Goal: Register for event/course

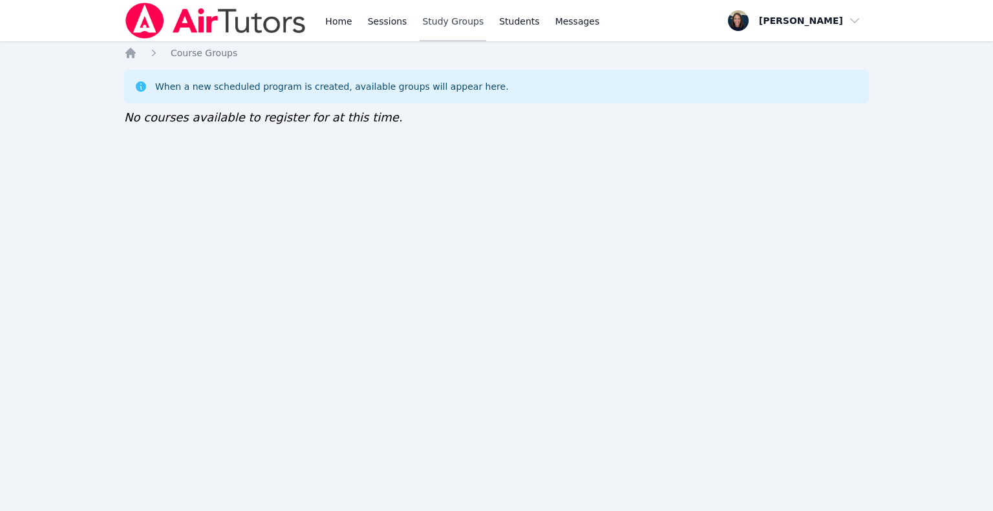
click at [420, 23] on link "Study Groups" at bounding box center [452, 20] width 67 height 41
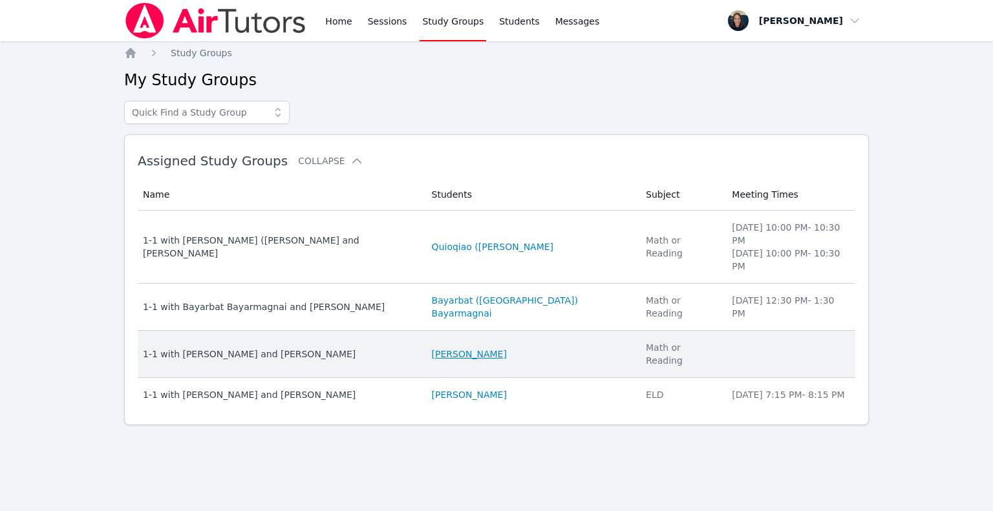
click at [432, 348] on link "[PERSON_NAME]" at bounding box center [469, 354] width 75 height 13
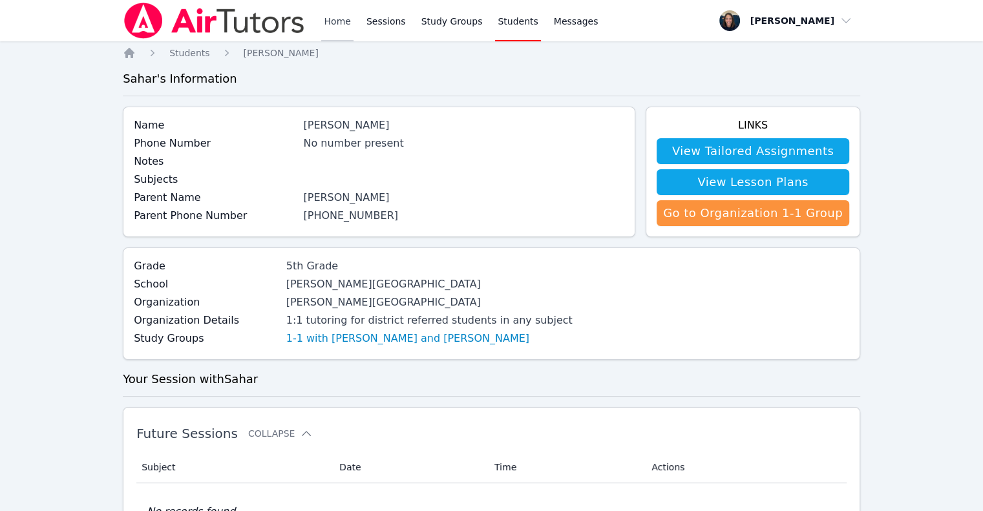
click at [330, 25] on link "Home" at bounding box center [337, 20] width 32 height 41
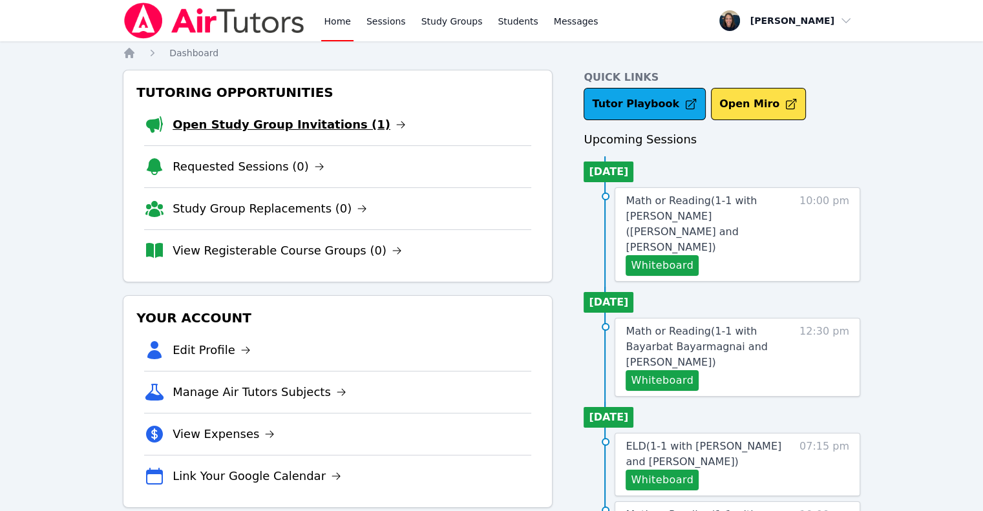
click at [258, 126] on link "Open Study Group Invitations (1)" at bounding box center [289, 125] width 233 height 18
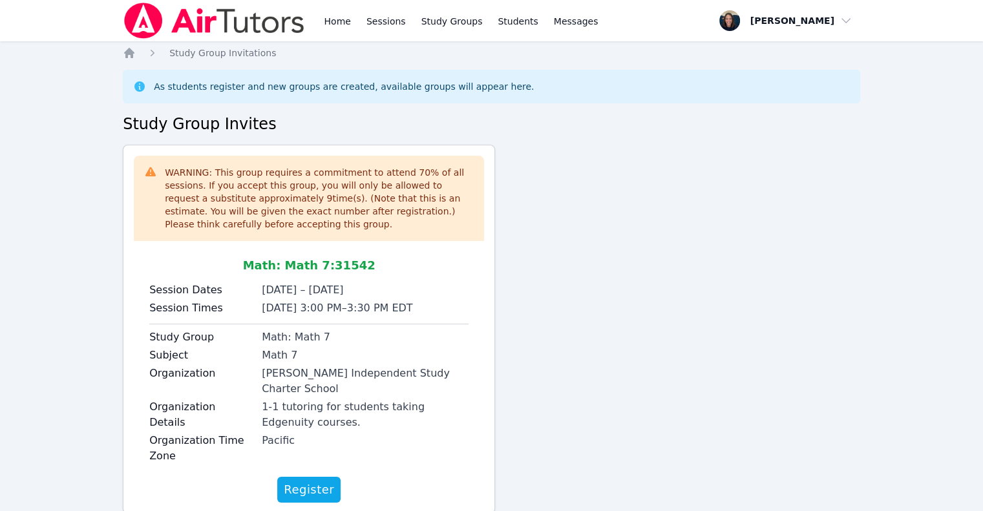
click at [325, 481] on span "Register" at bounding box center [309, 490] width 50 height 18
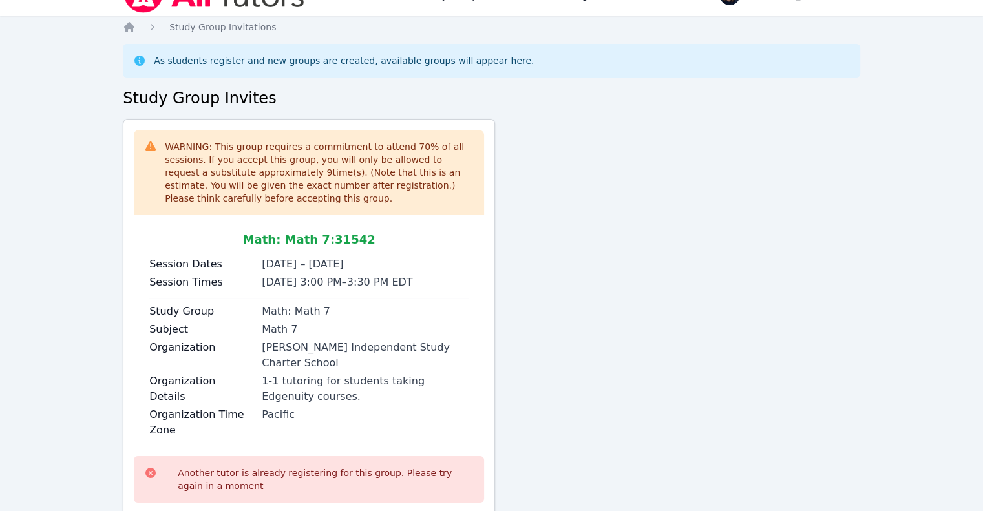
scroll to position [90, 0]
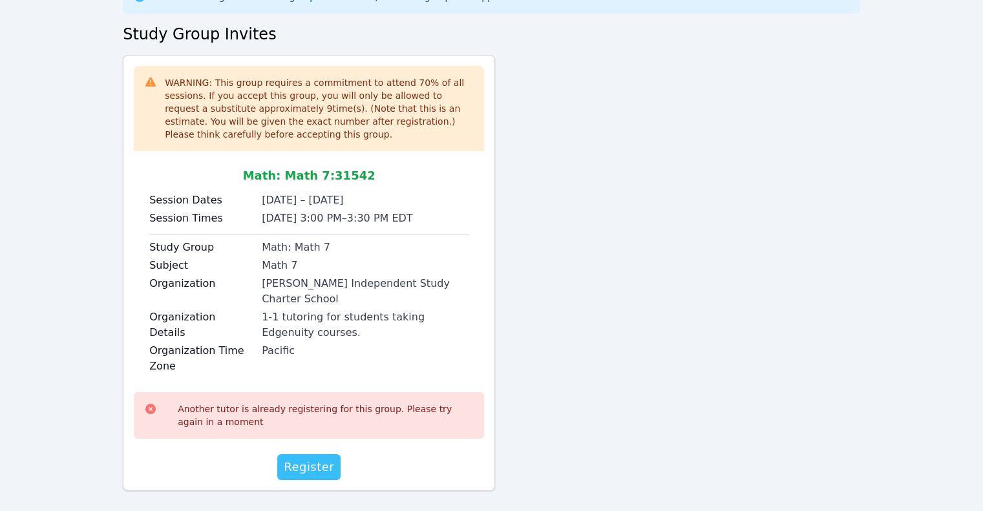
click at [304, 458] on span "Register" at bounding box center [309, 467] width 50 height 18
click at [304, 460] on span "Register" at bounding box center [309, 467] width 50 height 18
click at [537, 221] on div "WARNING: This group requires a commitment to attend 70 % of all sessions. If yo…" at bounding box center [491, 278] width 737 height 447
click at [323, 458] on span "Register" at bounding box center [309, 467] width 50 height 18
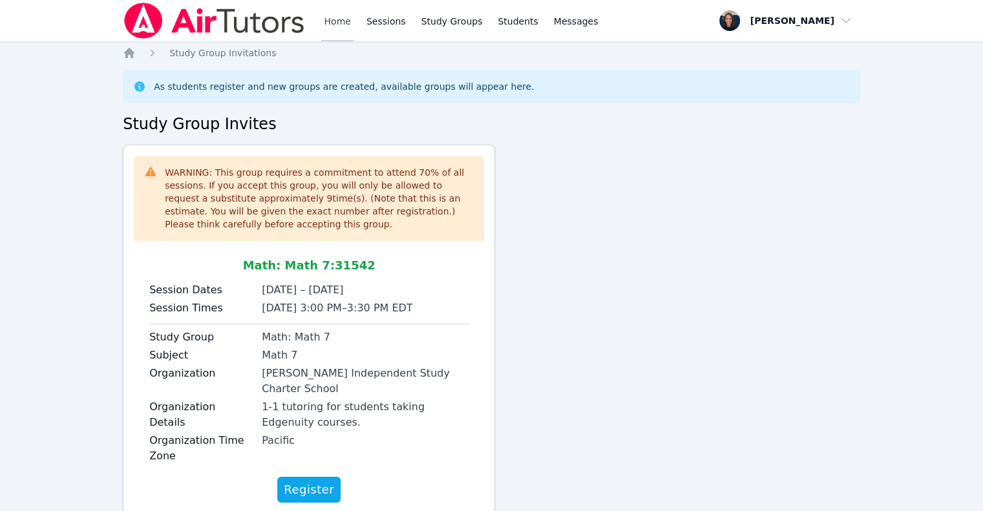
click at [331, 23] on link "Home" at bounding box center [337, 20] width 32 height 41
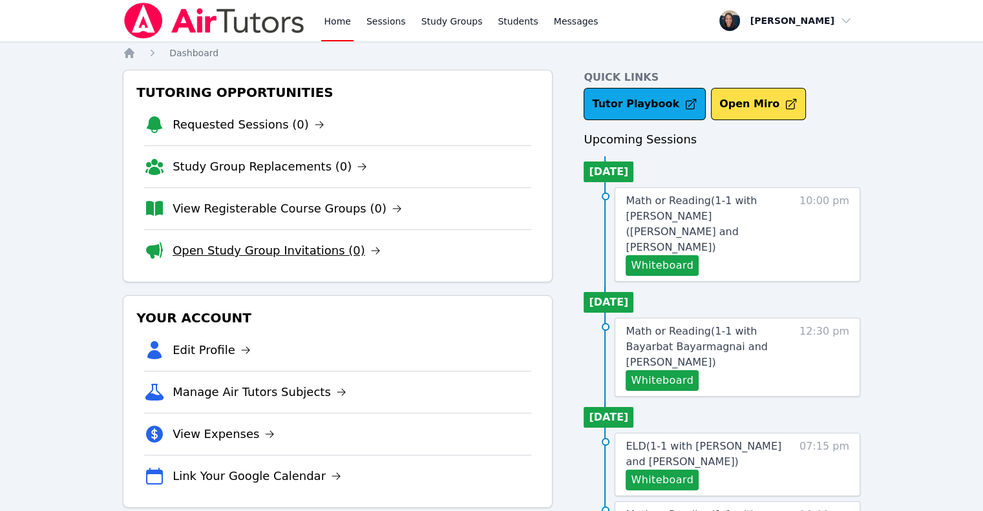
click at [275, 250] on link "Open Study Group Invitations (0)" at bounding box center [277, 251] width 208 height 18
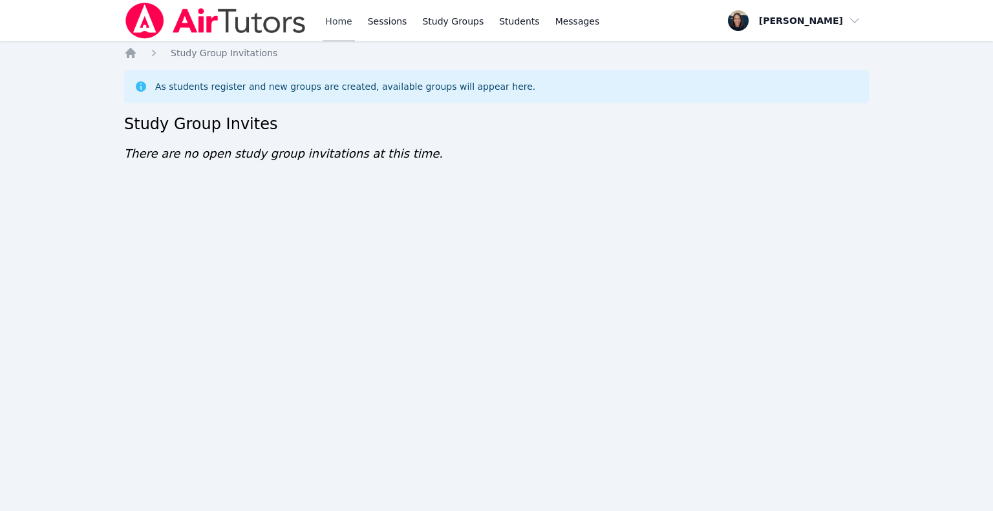
click at [335, 30] on link "Home" at bounding box center [339, 20] width 32 height 41
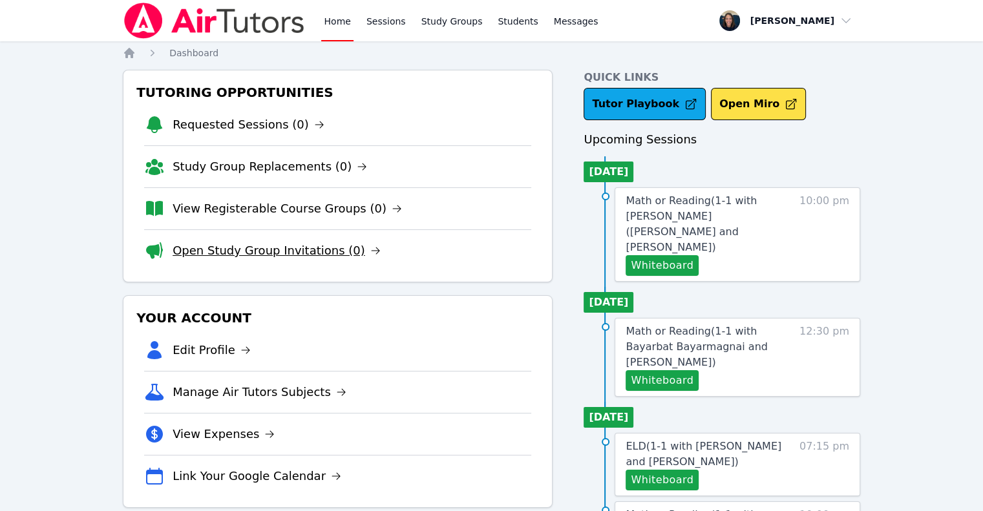
click at [254, 249] on link "Open Study Group Invitations (0)" at bounding box center [277, 251] width 208 height 18
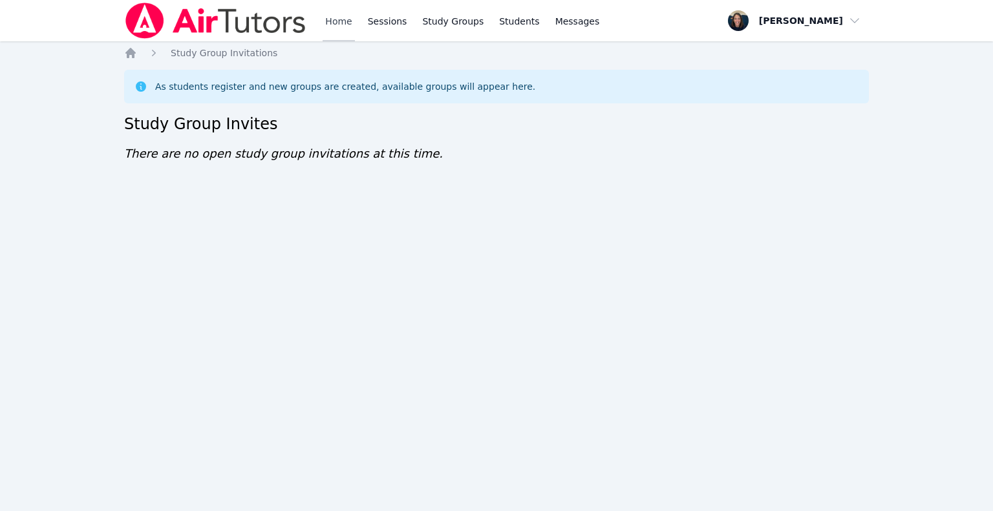
click at [335, 25] on link "Home" at bounding box center [339, 20] width 32 height 41
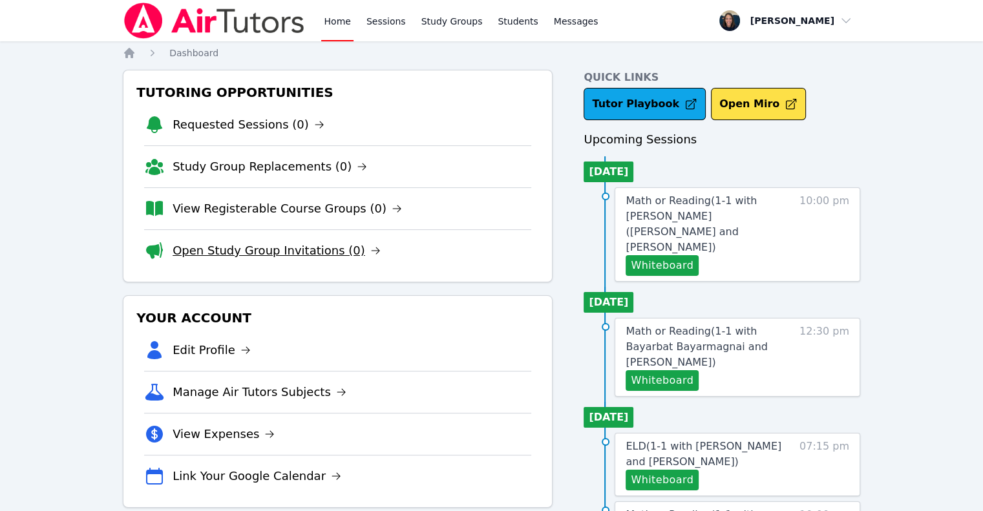
click at [281, 250] on link "Open Study Group Invitations (0)" at bounding box center [277, 251] width 208 height 18
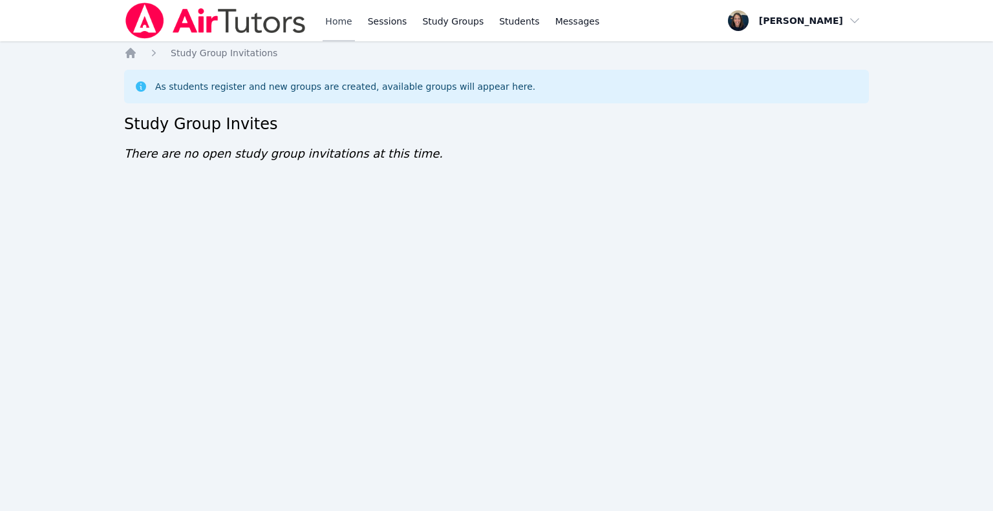
click at [342, 26] on link "Home" at bounding box center [339, 20] width 32 height 41
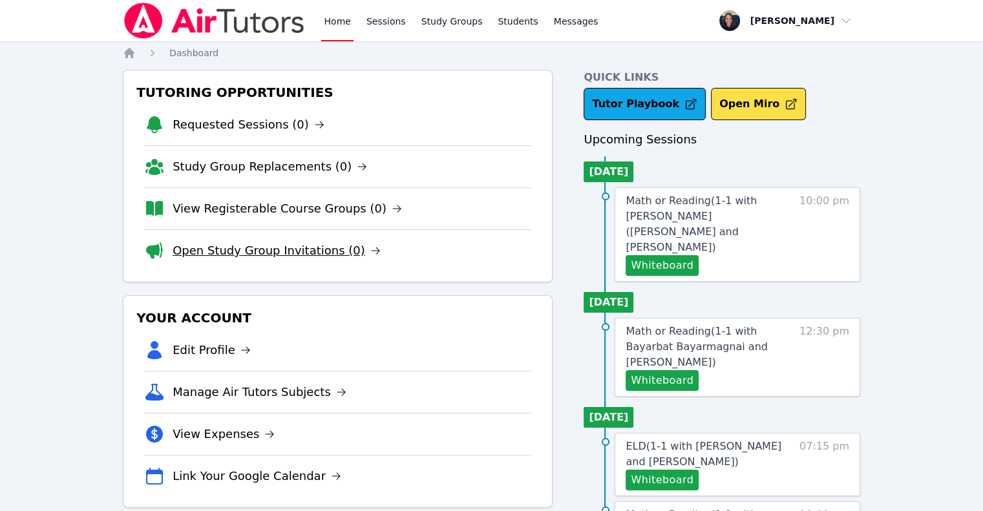
click at [279, 257] on link "Open Study Group Invitations (0)" at bounding box center [277, 251] width 208 height 18
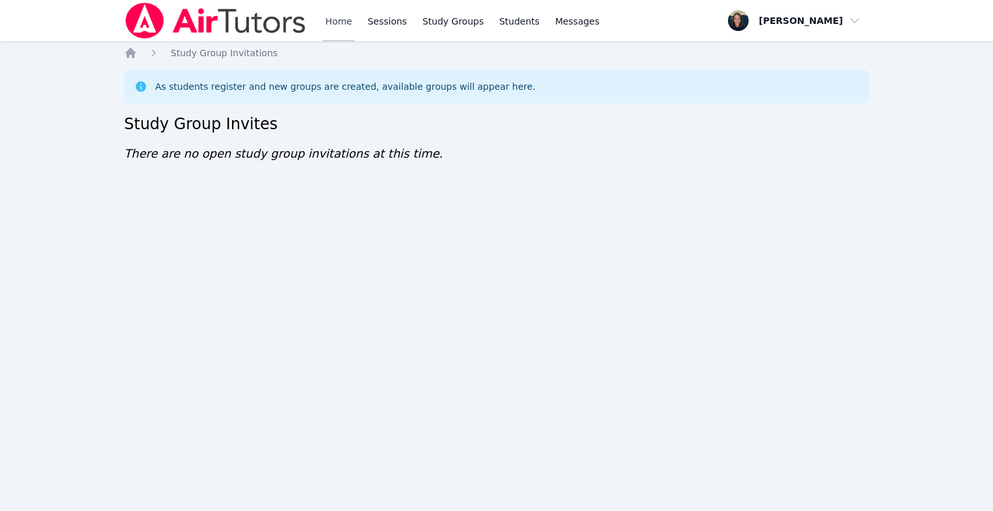
click at [352, 28] on link "Home" at bounding box center [339, 20] width 32 height 41
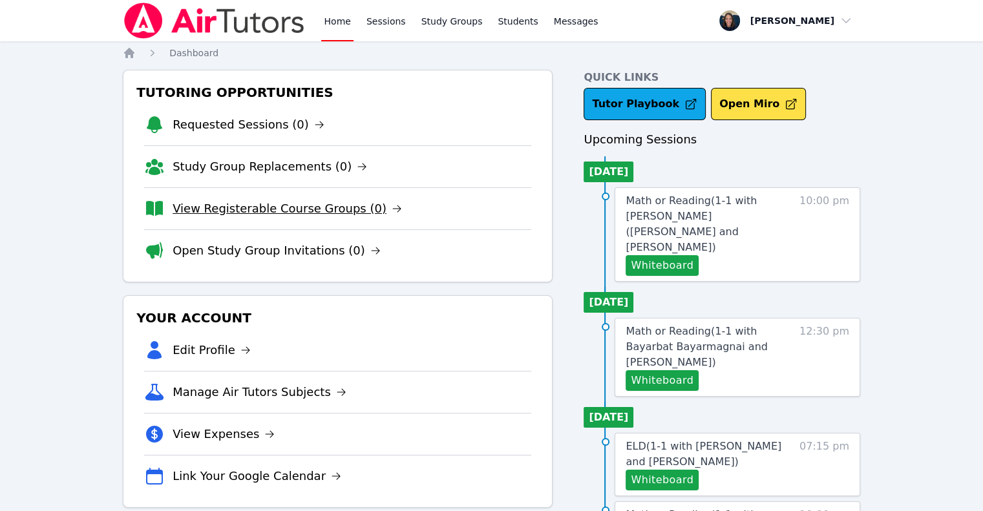
click at [278, 206] on link "View Registerable Course Groups (0)" at bounding box center [287, 209] width 229 height 18
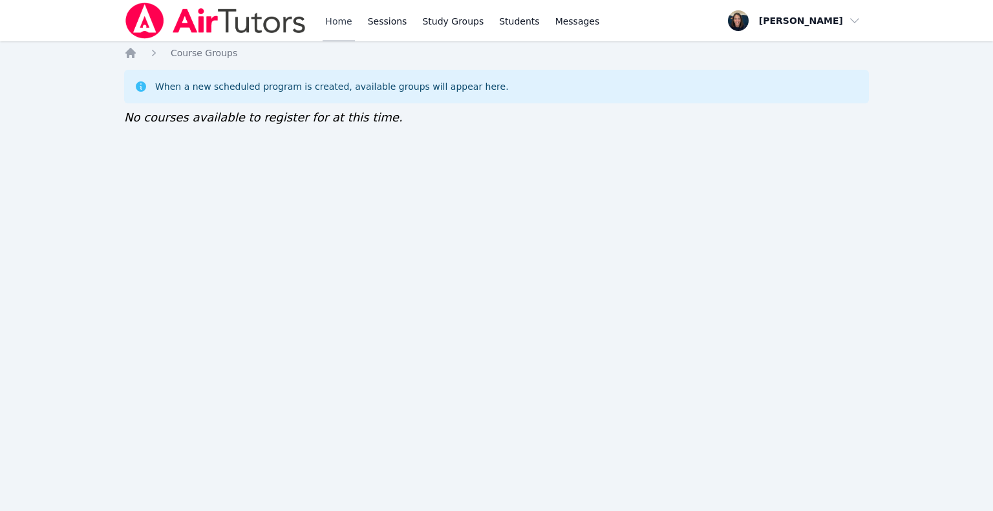
click at [331, 23] on link "Home" at bounding box center [339, 20] width 32 height 41
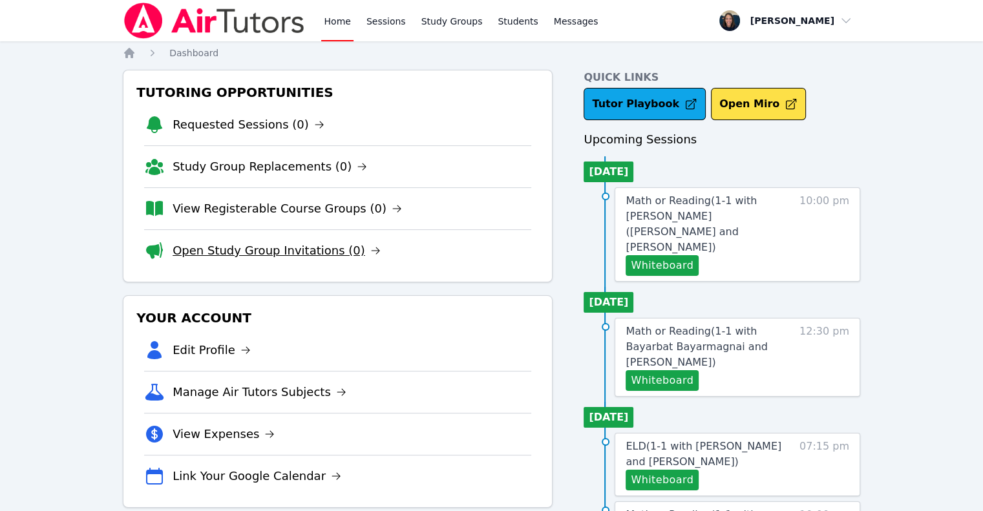
click at [280, 255] on link "Open Study Group Invitations (0)" at bounding box center [277, 251] width 208 height 18
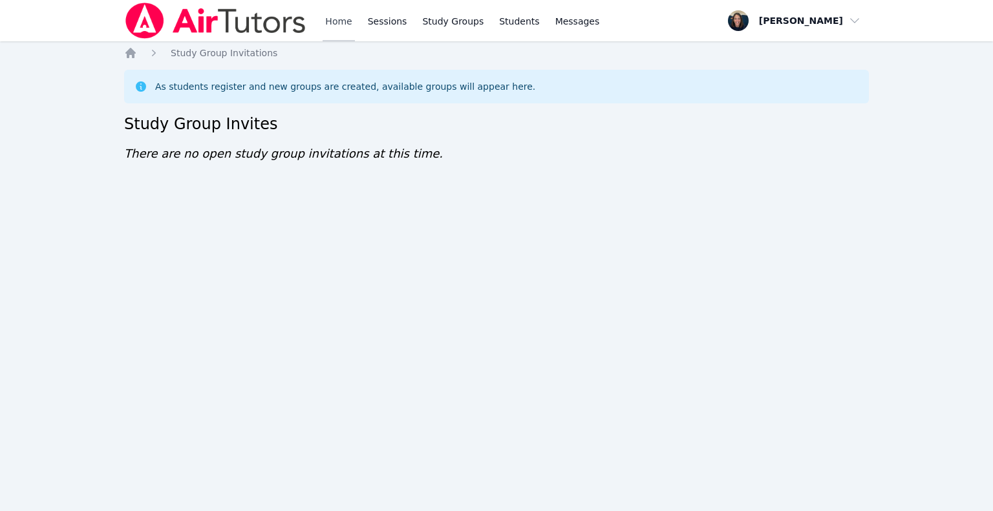
click at [343, 21] on link "Home" at bounding box center [339, 20] width 32 height 41
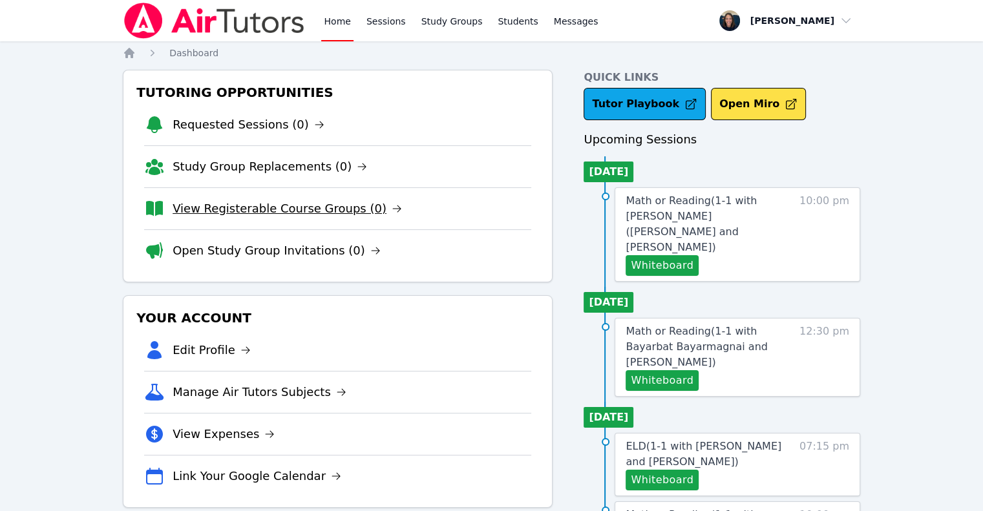
click at [249, 209] on link "View Registerable Course Groups (0)" at bounding box center [287, 209] width 229 height 18
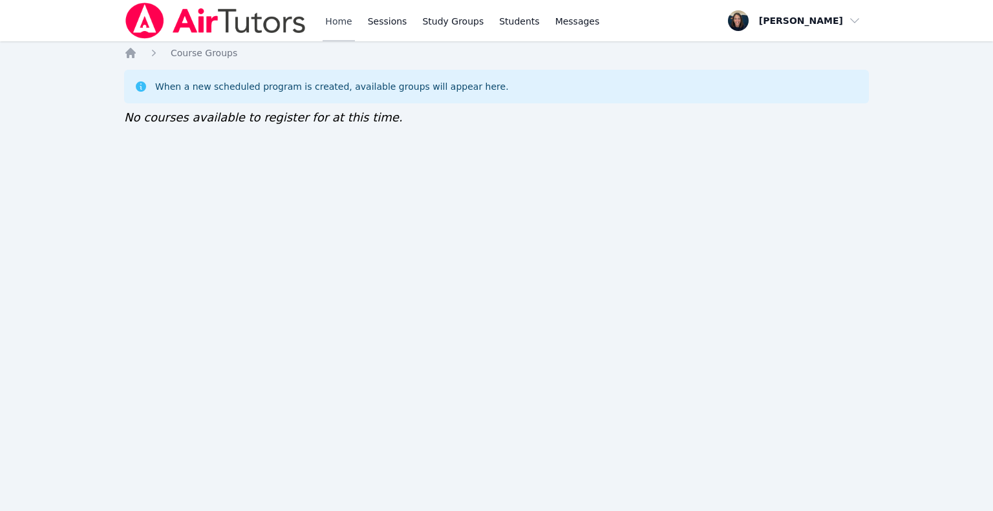
click at [328, 22] on link "Home" at bounding box center [339, 20] width 32 height 41
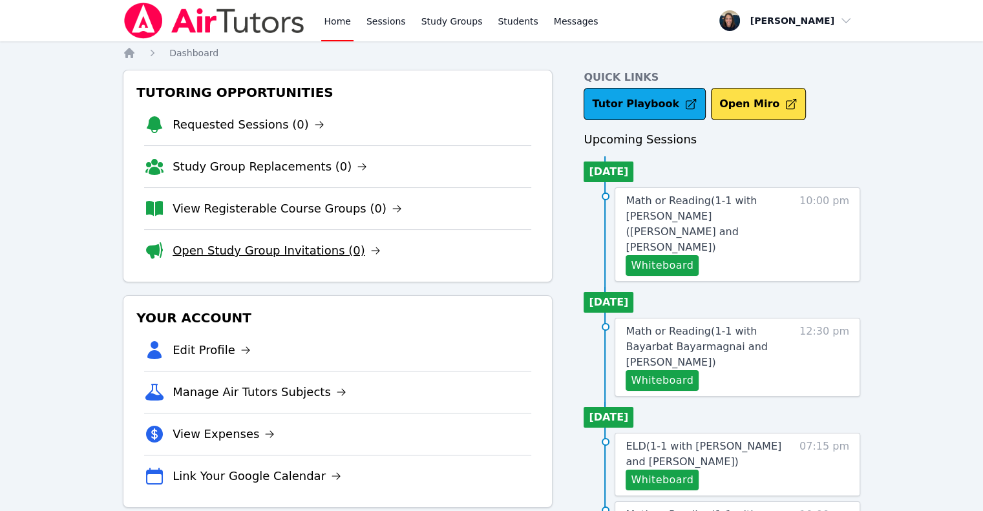
click at [233, 246] on link "Open Study Group Invitations (0)" at bounding box center [277, 251] width 208 height 18
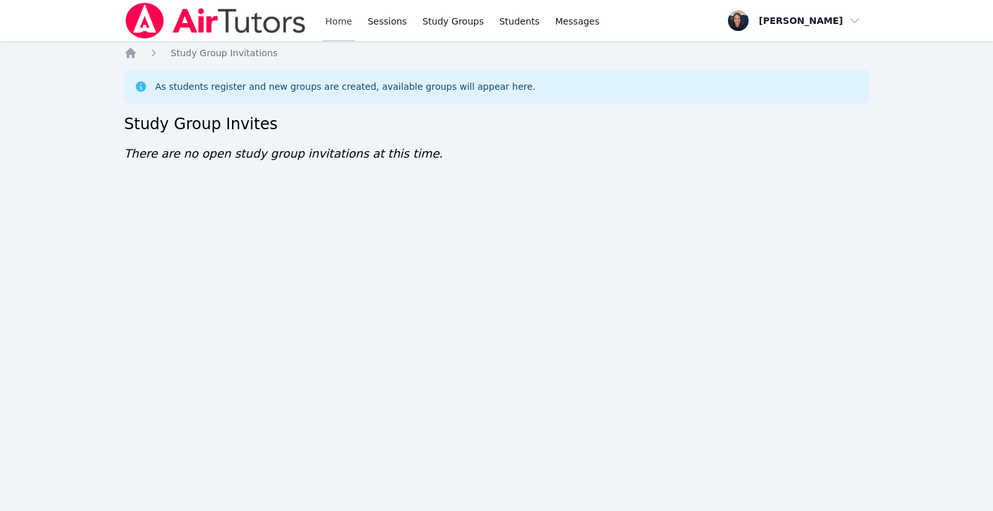
click at [344, 21] on link "Home" at bounding box center [339, 20] width 32 height 41
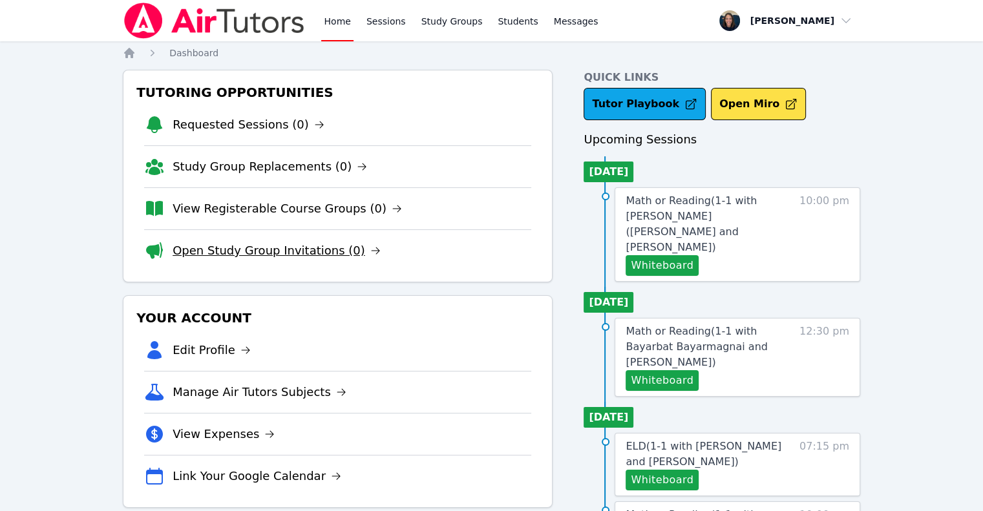
click at [256, 255] on link "Open Study Group Invitations (0)" at bounding box center [277, 251] width 208 height 18
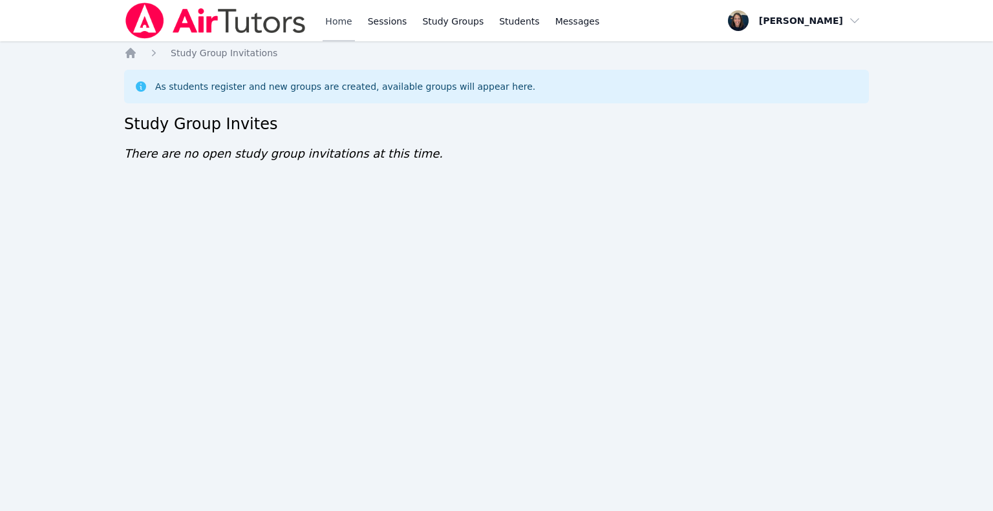
click at [328, 23] on link "Home" at bounding box center [339, 20] width 32 height 41
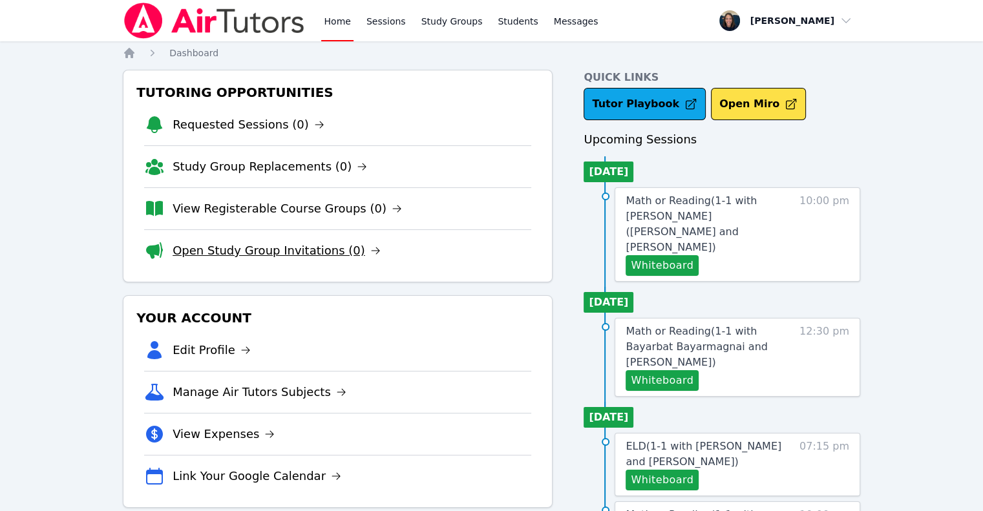
click at [313, 253] on link "Open Study Group Invitations (0)" at bounding box center [277, 251] width 208 height 18
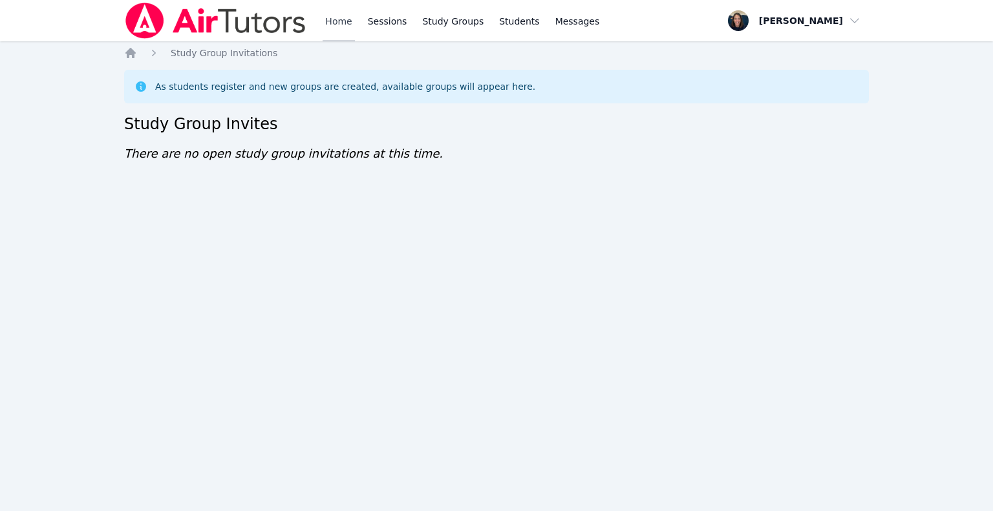
click at [332, 19] on link "Home" at bounding box center [339, 20] width 32 height 41
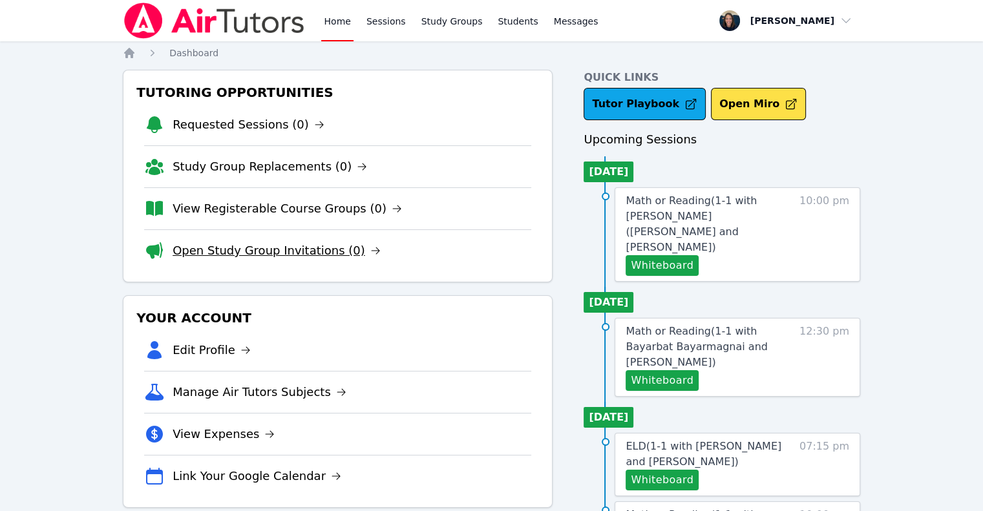
click at [321, 250] on link "Open Study Group Invitations (0)" at bounding box center [277, 251] width 208 height 18
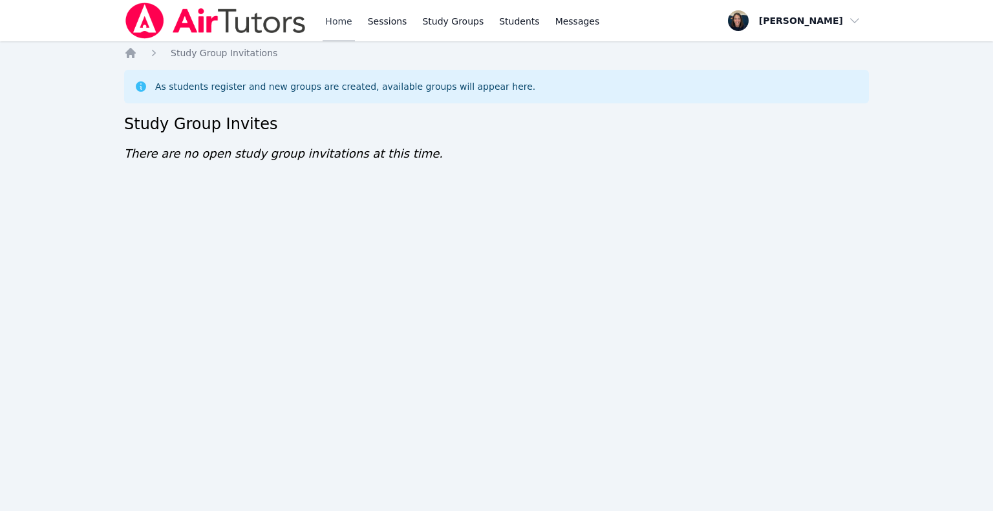
click at [343, 21] on link "Home" at bounding box center [339, 20] width 32 height 41
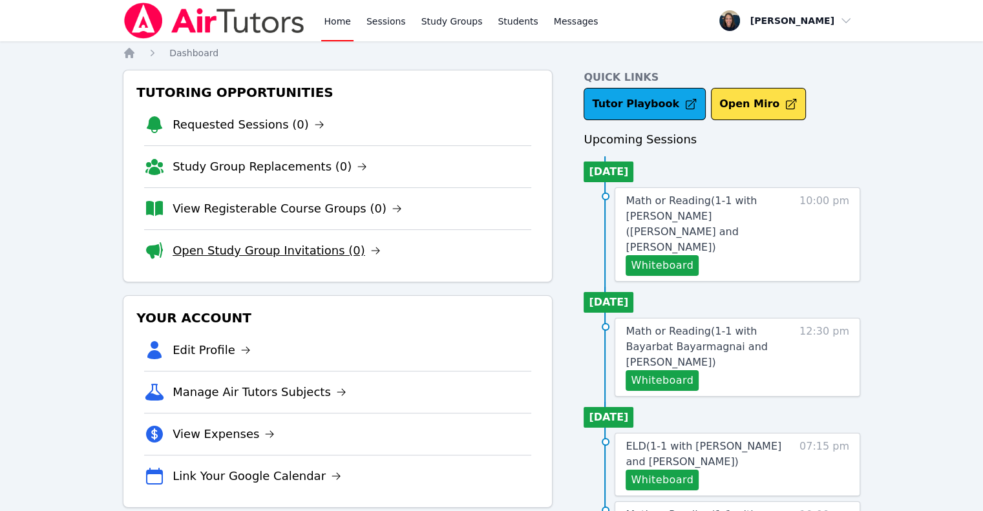
click at [290, 251] on link "Open Study Group Invitations (0)" at bounding box center [277, 251] width 208 height 18
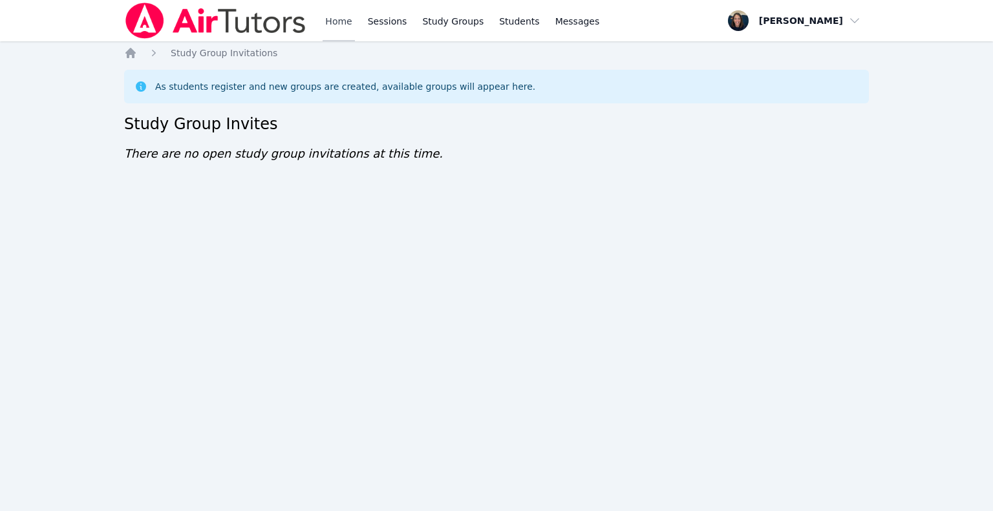
click at [339, 22] on link "Home" at bounding box center [339, 20] width 32 height 41
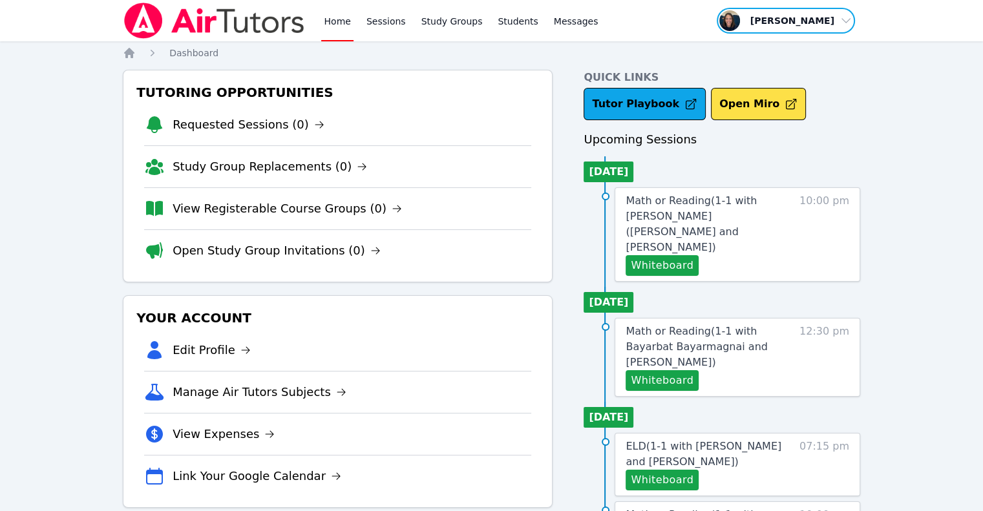
click at [805, 22] on span "button" at bounding box center [785, 20] width 141 height 28
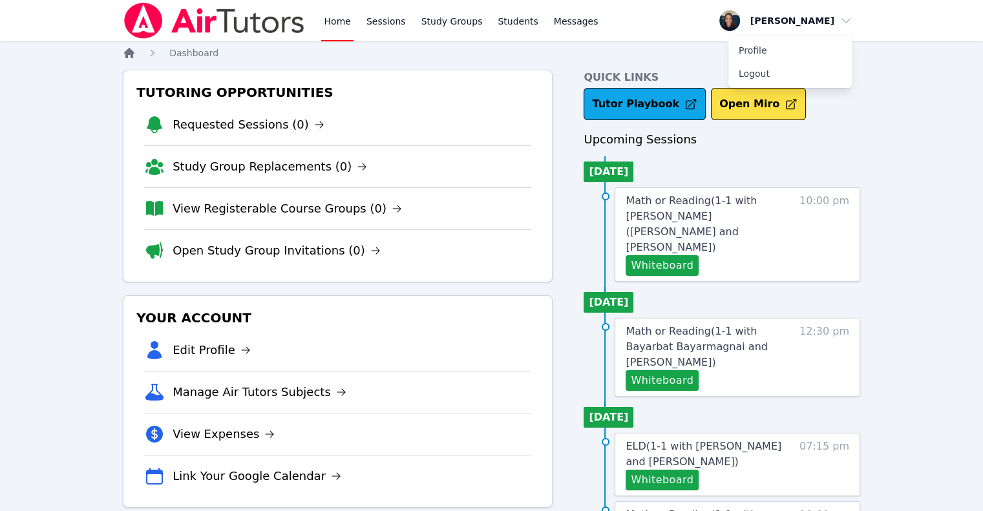
click at [130, 54] on icon "Breadcrumb" at bounding box center [129, 53] width 10 height 10
click at [237, 129] on link "Requested Sessions (0)" at bounding box center [249, 125] width 152 height 18
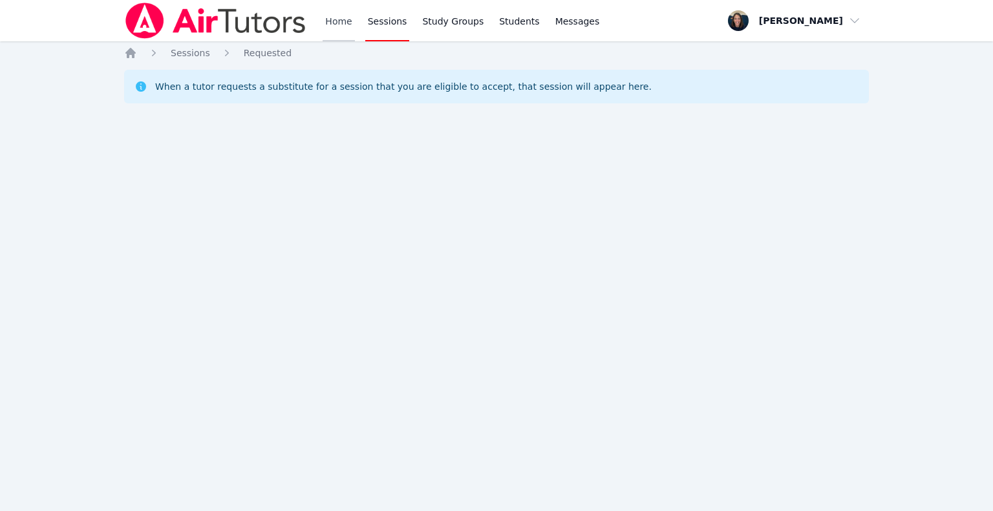
click at [333, 30] on link "Home" at bounding box center [339, 20] width 32 height 41
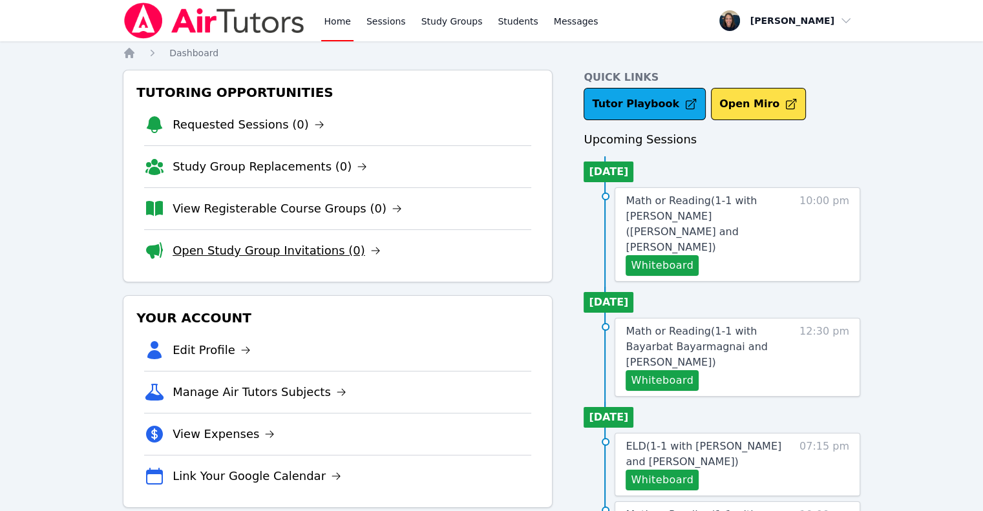
click at [310, 246] on link "Open Study Group Invitations (0)" at bounding box center [277, 251] width 208 height 18
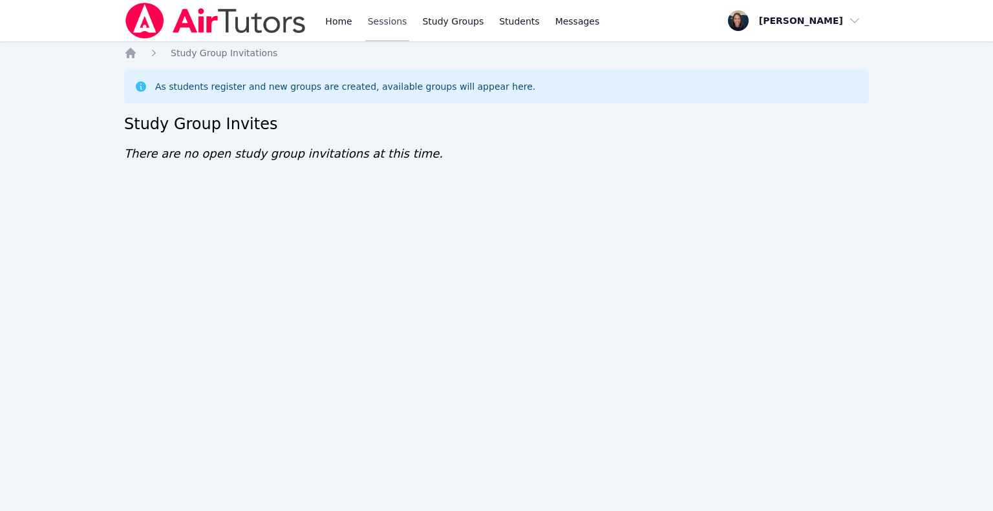
click at [373, 20] on link "Sessions" at bounding box center [387, 20] width 45 height 41
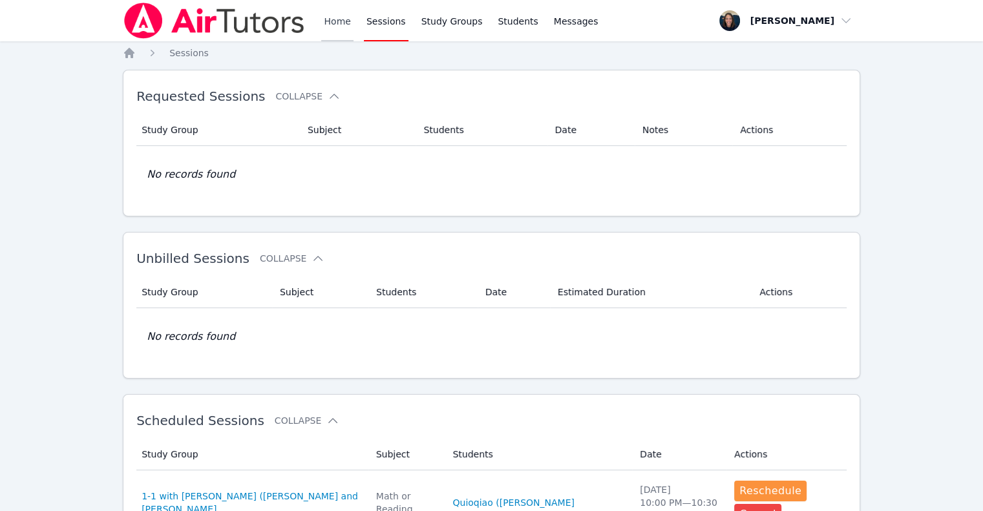
click at [323, 25] on link "Home" at bounding box center [337, 20] width 32 height 41
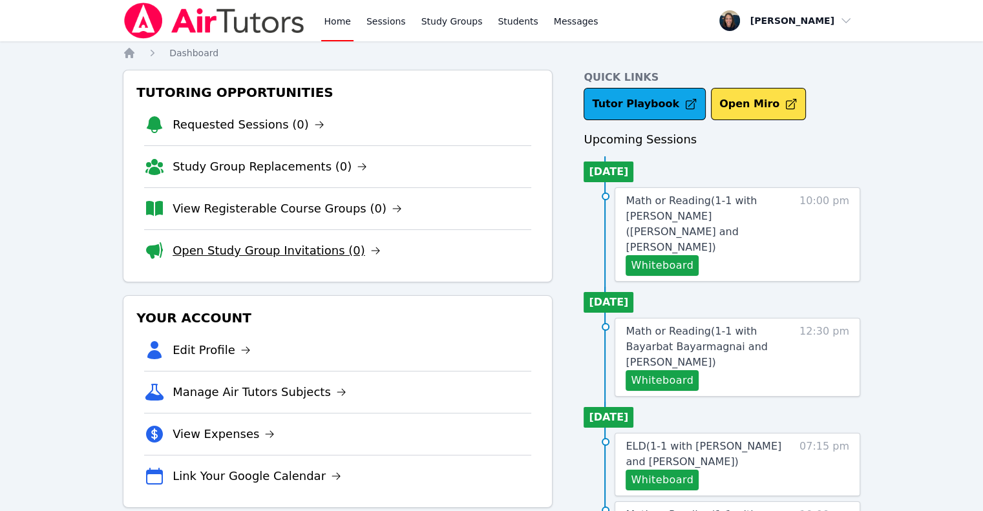
click at [258, 254] on link "Open Study Group Invitations (0)" at bounding box center [277, 251] width 208 height 18
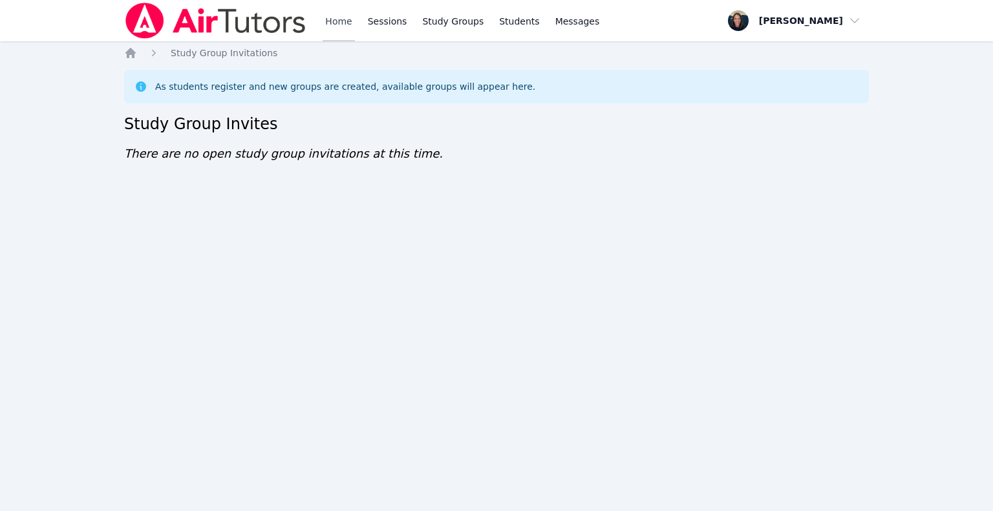
click at [330, 22] on link "Home" at bounding box center [339, 20] width 32 height 41
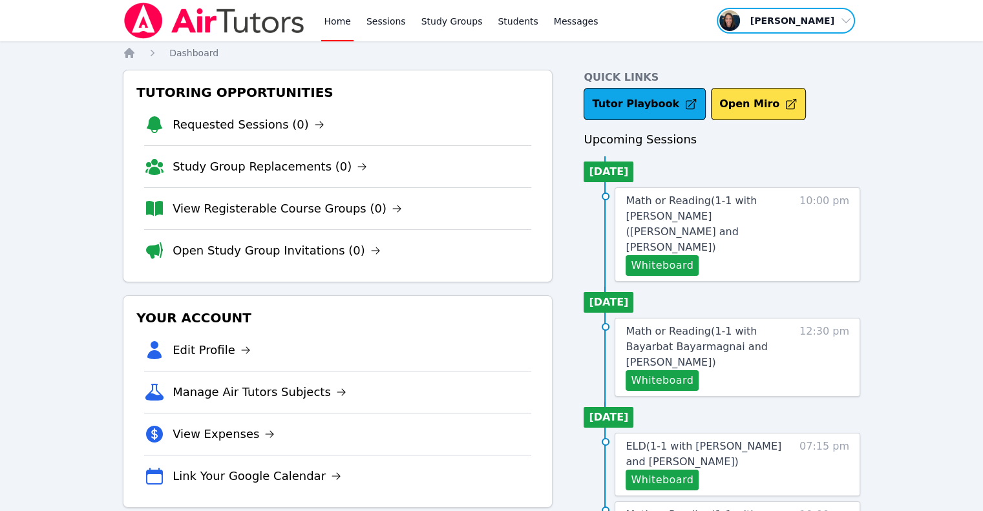
click at [792, 23] on span "button" at bounding box center [785, 20] width 141 height 28
click at [789, 45] on link "Profile" at bounding box center [790, 50] width 124 height 23
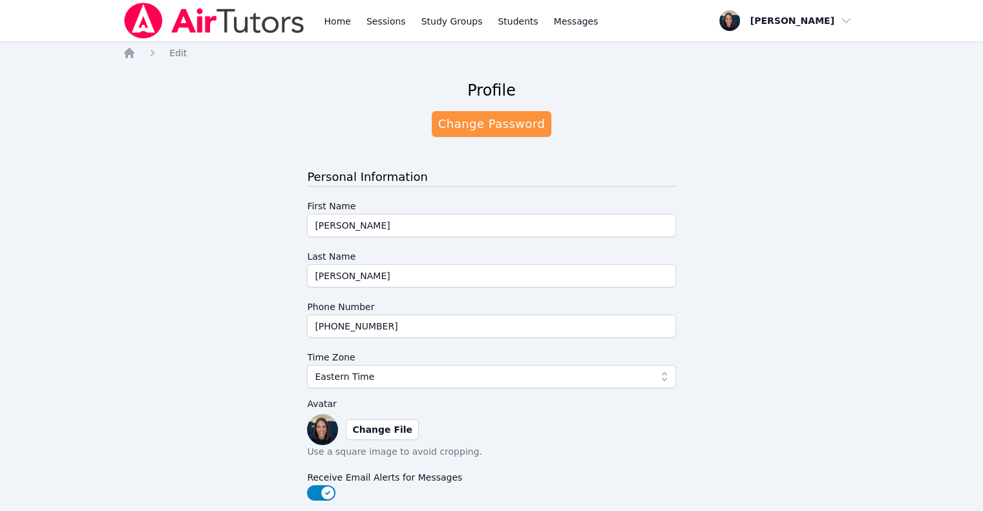
click at [143, 20] on img at bounding box center [214, 21] width 183 height 36
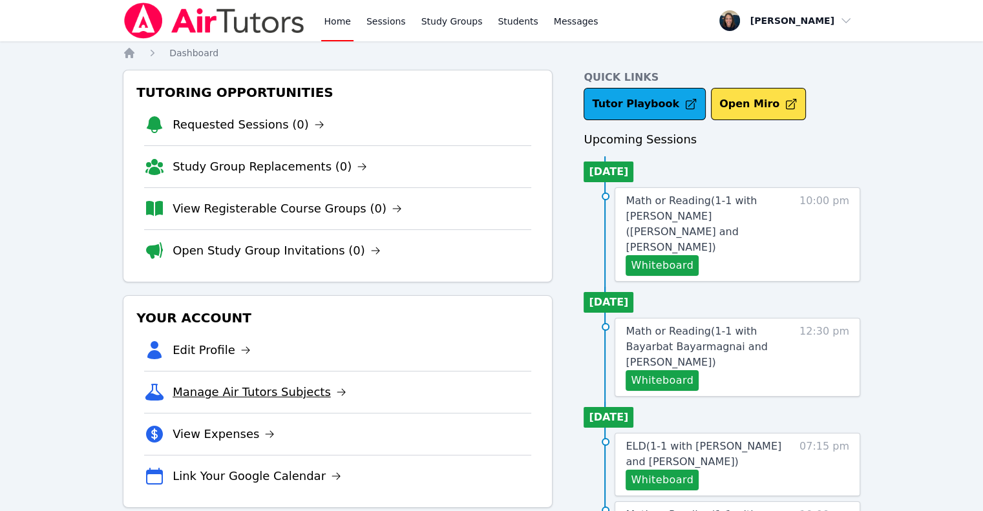
click at [300, 390] on link "Manage Air Tutors Subjects" at bounding box center [260, 392] width 174 height 18
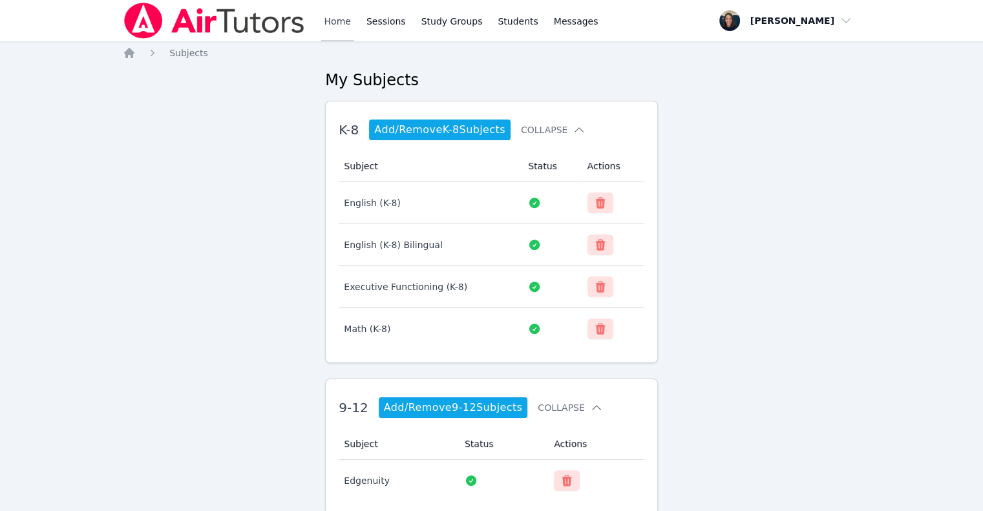
click at [341, 25] on link "Home" at bounding box center [337, 20] width 32 height 41
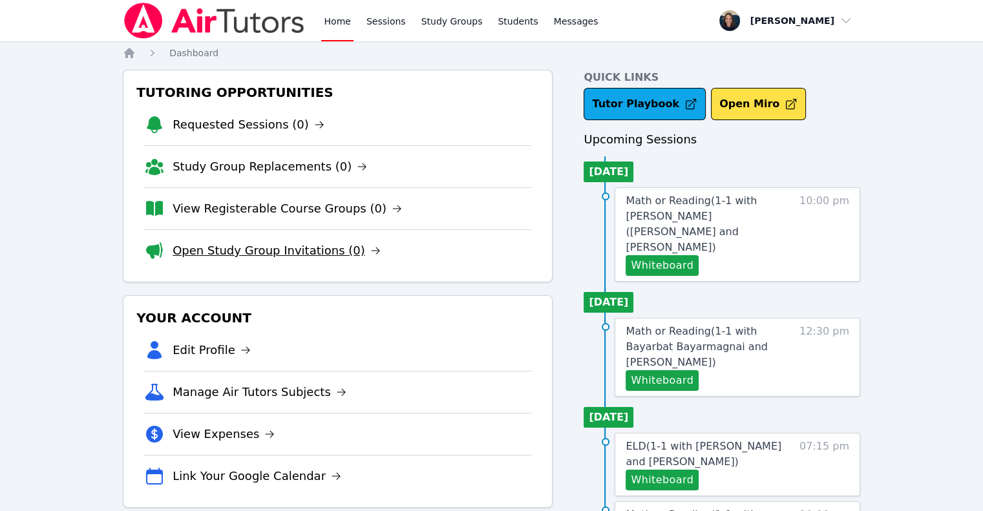
click at [317, 253] on link "Open Study Group Invitations (0)" at bounding box center [277, 251] width 208 height 18
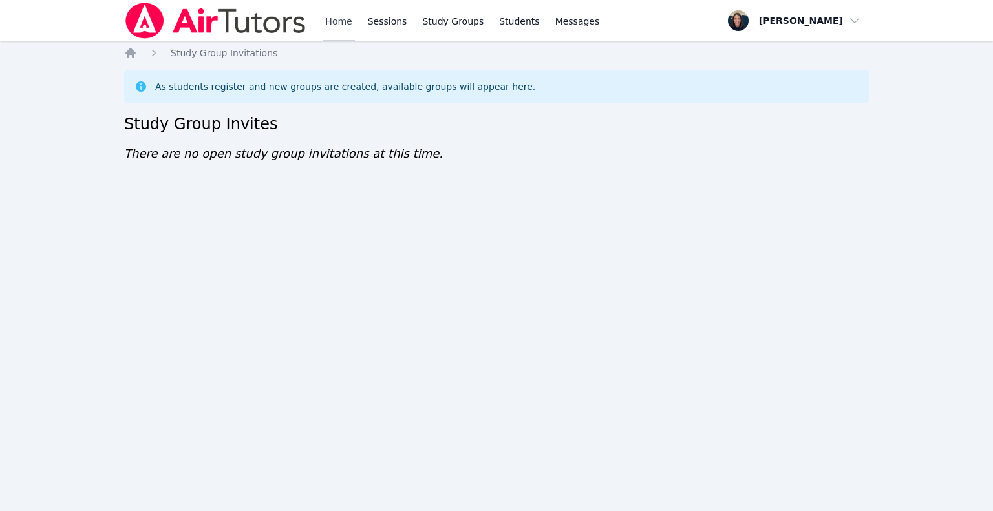
click at [324, 19] on link "Home" at bounding box center [339, 20] width 32 height 41
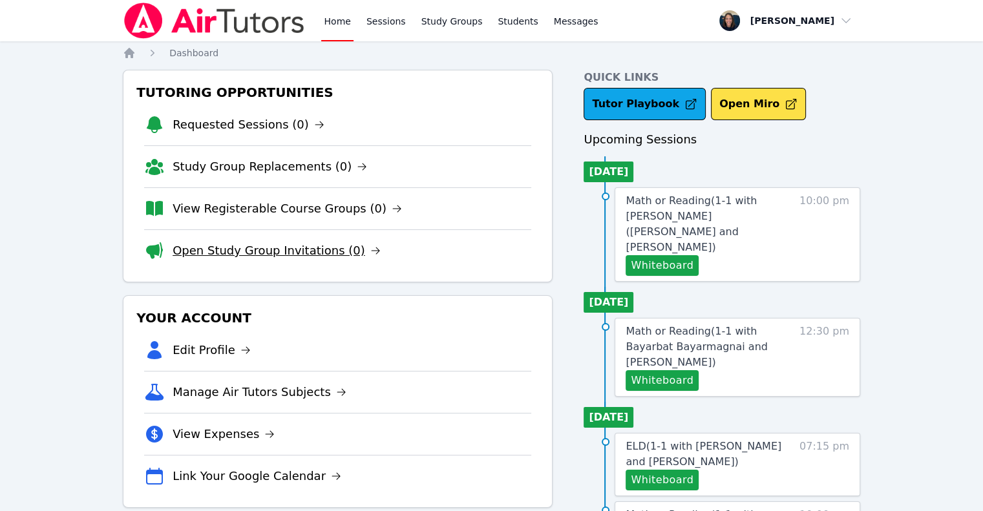
click at [305, 256] on link "Open Study Group Invitations (0)" at bounding box center [277, 251] width 208 height 18
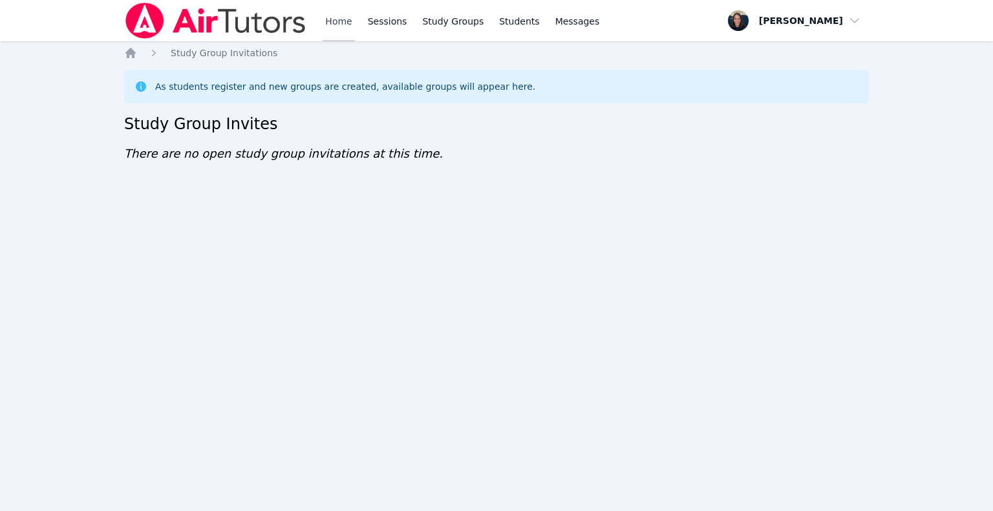
click at [339, 20] on link "Home" at bounding box center [339, 20] width 32 height 41
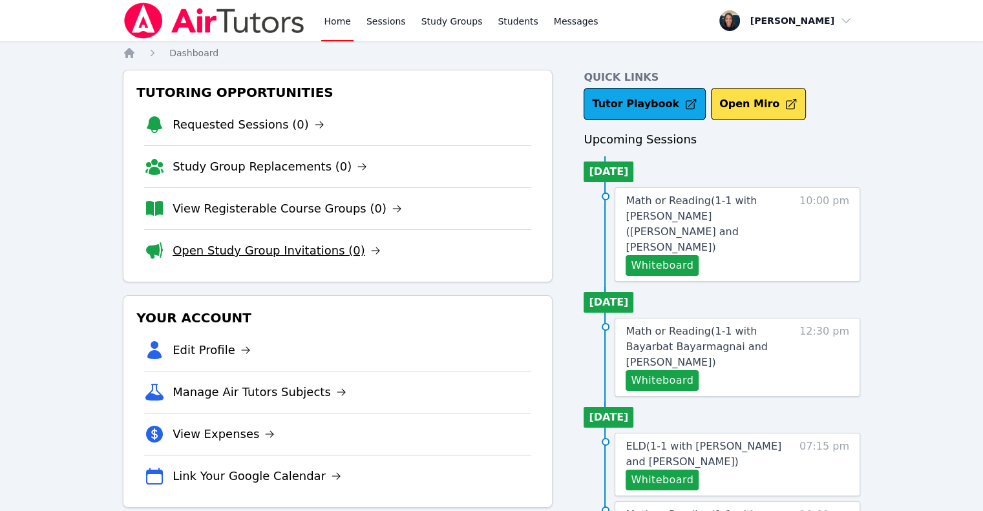
click at [319, 248] on link "Open Study Group Invitations (0)" at bounding box center [277, 251] width 208 height 18
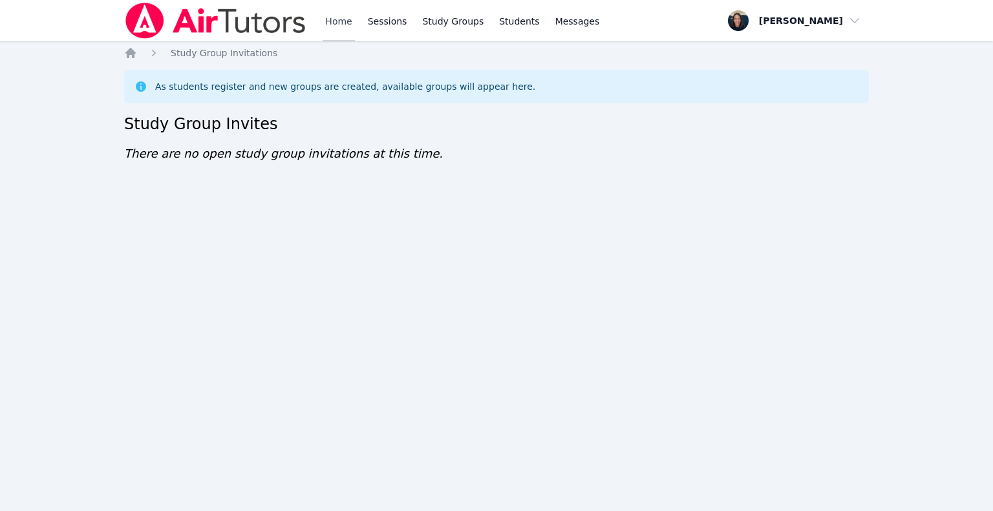
click at [339, 19] on link "Home" at bounding box center [339, 20] width 32 height 41
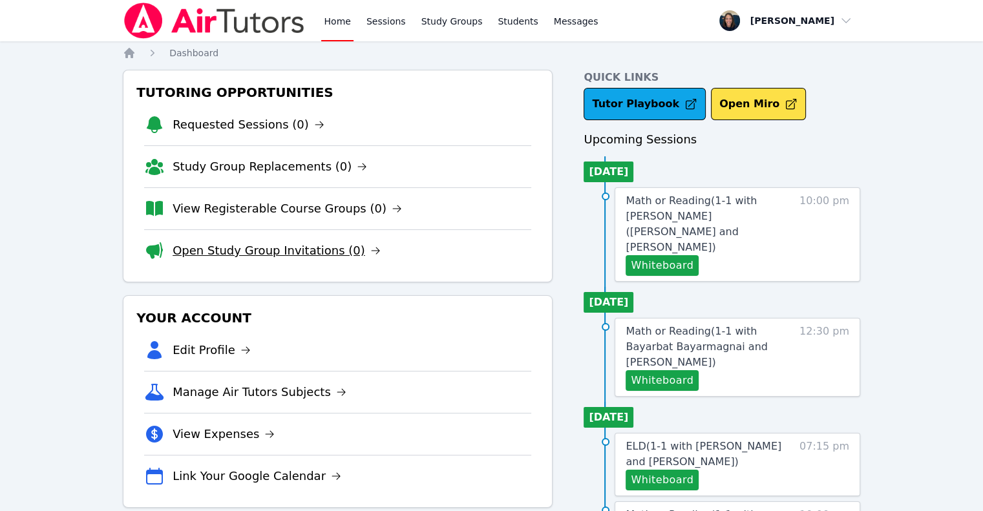
click at [235, 250] on link "Open Study Group Invitations (0)" at bounding box center [277, 251] width 208 height 18
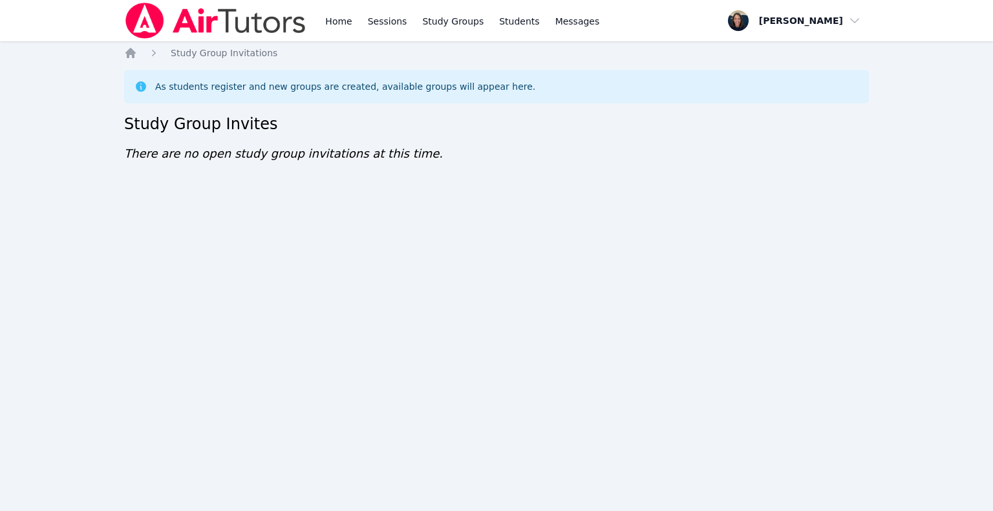
click at [322, 23] on div "Home Sessions Study Groups Students Messages" at bounding box center [363, 20] width 478 height 41
click at [330, 23] on link "Home" at bounding box center [339, 20] width 32 height 41
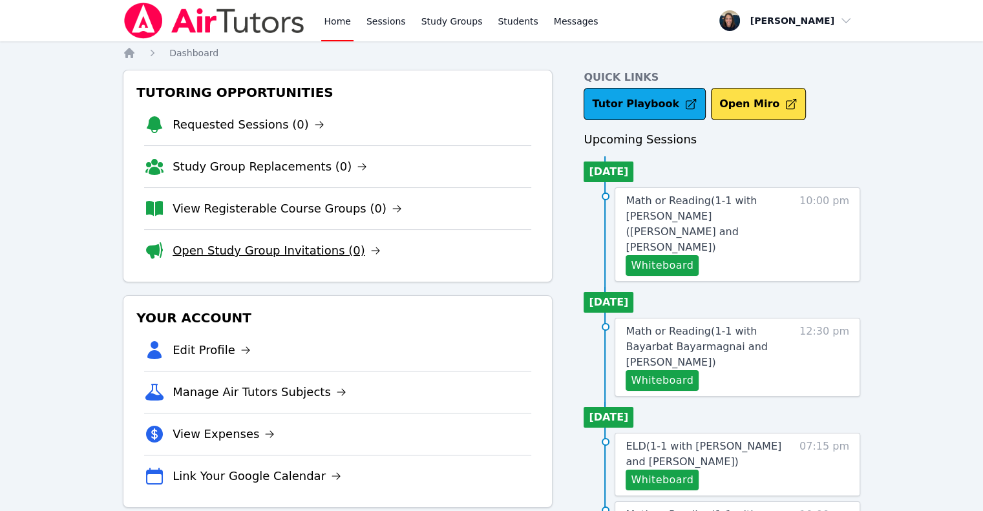
click at [290, 254] on link "Open Study Group Invitations (0)" at bounding box center [277, 251] width 208 height 18
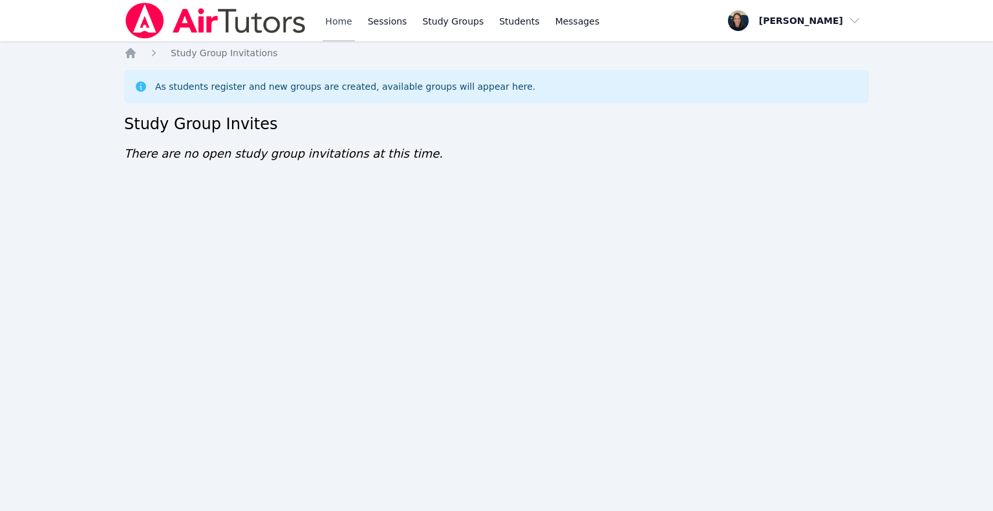
click at [329, 24] on link "Home" at bounding box center [339, 20] width 32 height 41
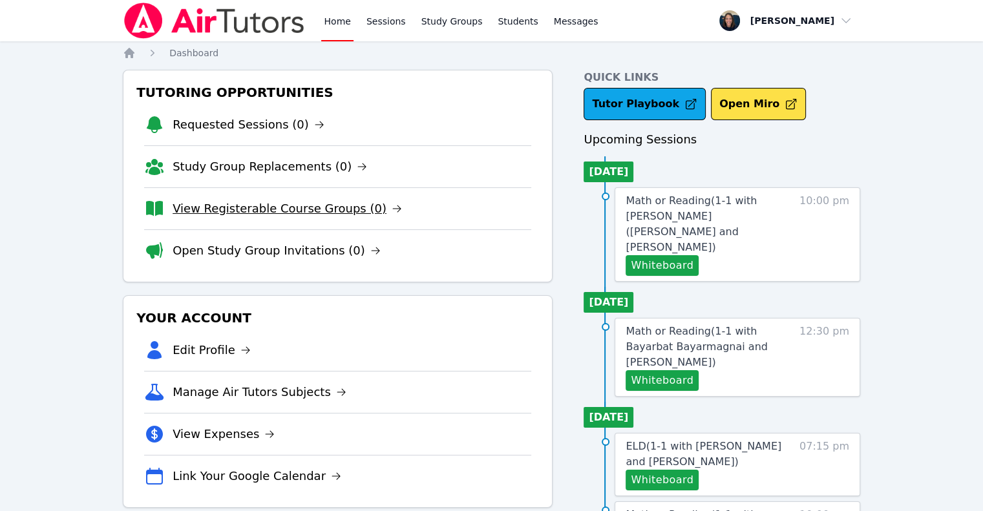
click at [266, 204] on link "View Registerable Course Groups (0)" at bounding box center [287, 209] width 229 height 18
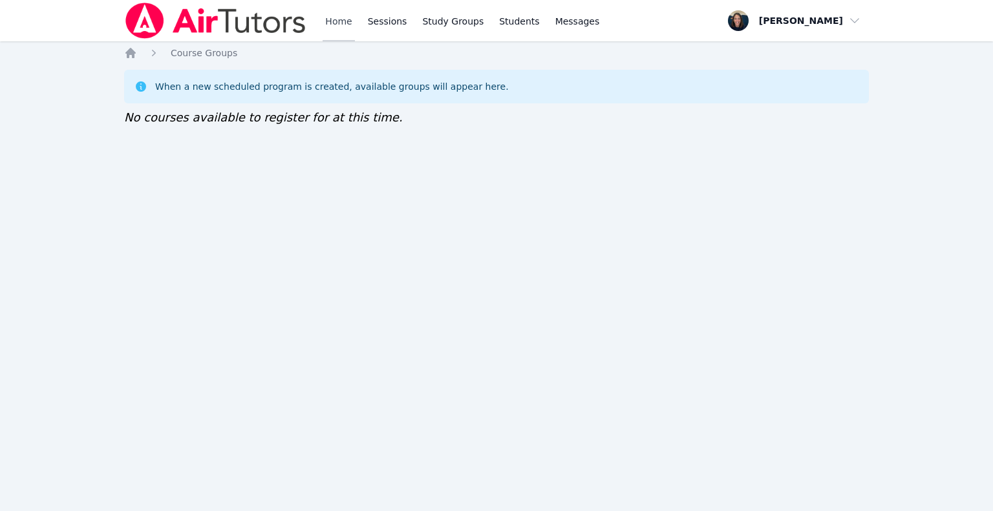
click at [332, 23] on link "Home" at bounding box center [339, 20] width 32 height 41
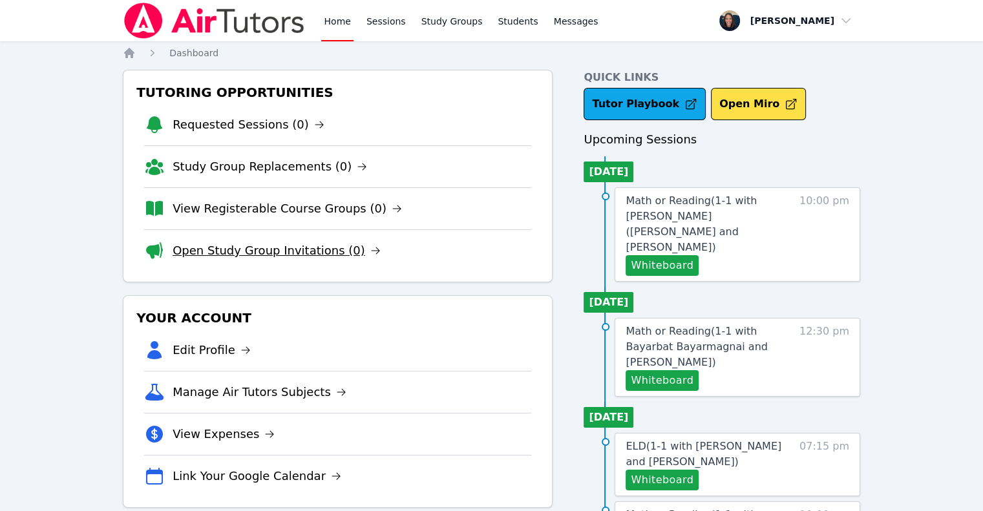
click at [258, 246] on link "Open Study Group Invitations (0)" at bounding box center [277, 251] width 208 height 18
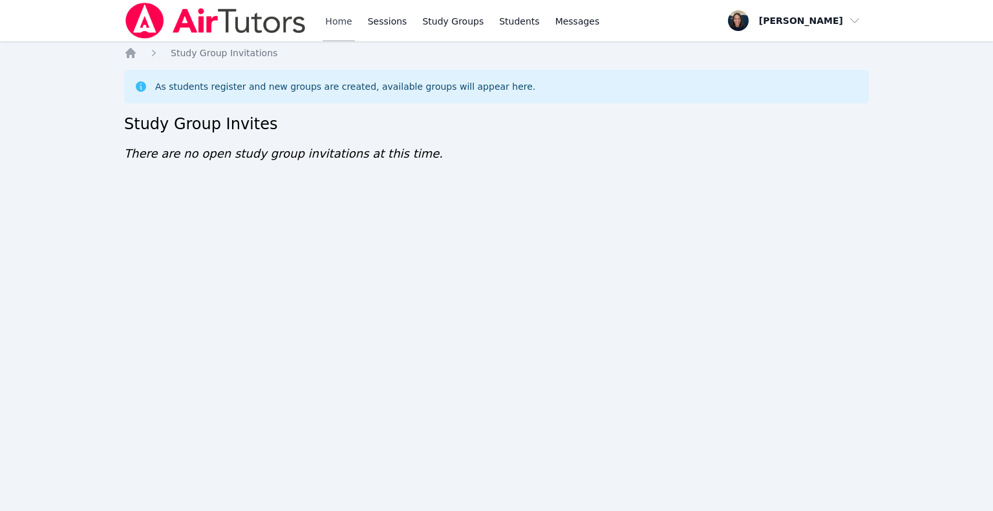
click at [345, 29] on link "Home" at bounding box center [339, 20] width 32 height 41
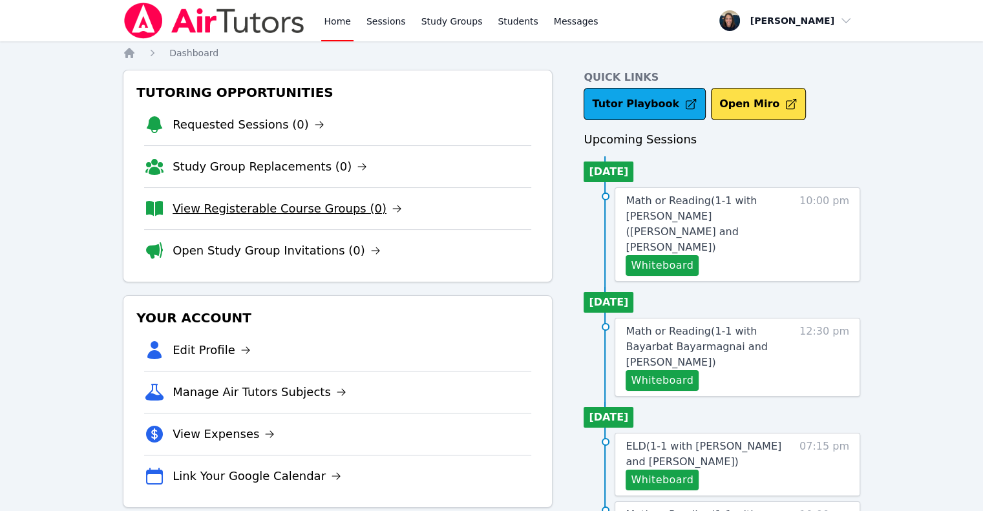
click at [282, 211] on link "View Registerable Course Groups (0)" at bounding box center [287, 209] width 229 height 18
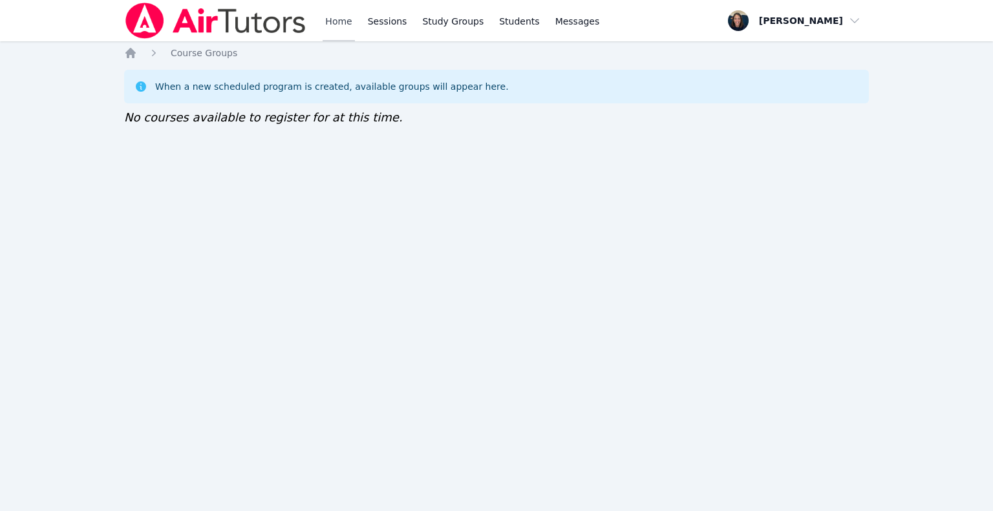
click at [333, 27] on link "Home" at bounding box center [339, 20] width 32 height 41
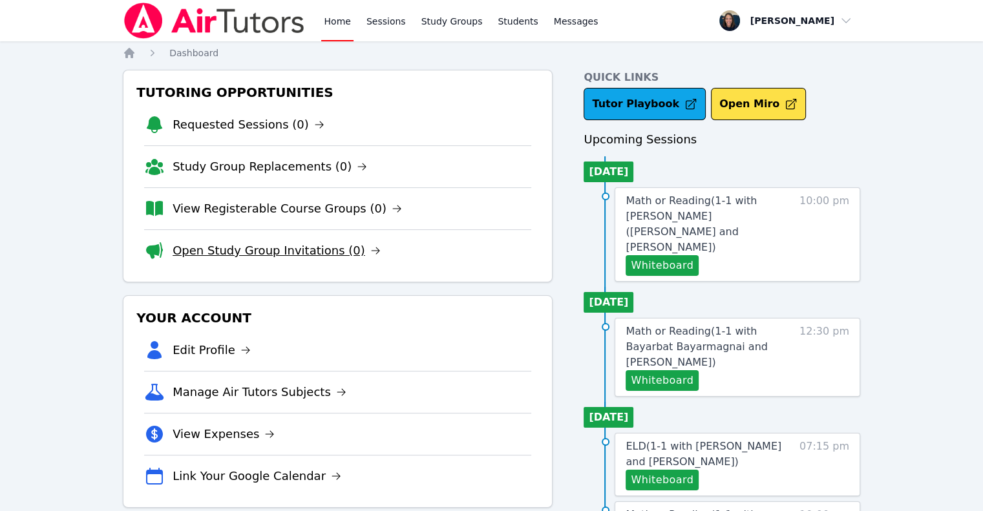
click at [297, 245] on link "Open Study Group Invitations (0)" at bounding box center [277, 251] width 208 height 18
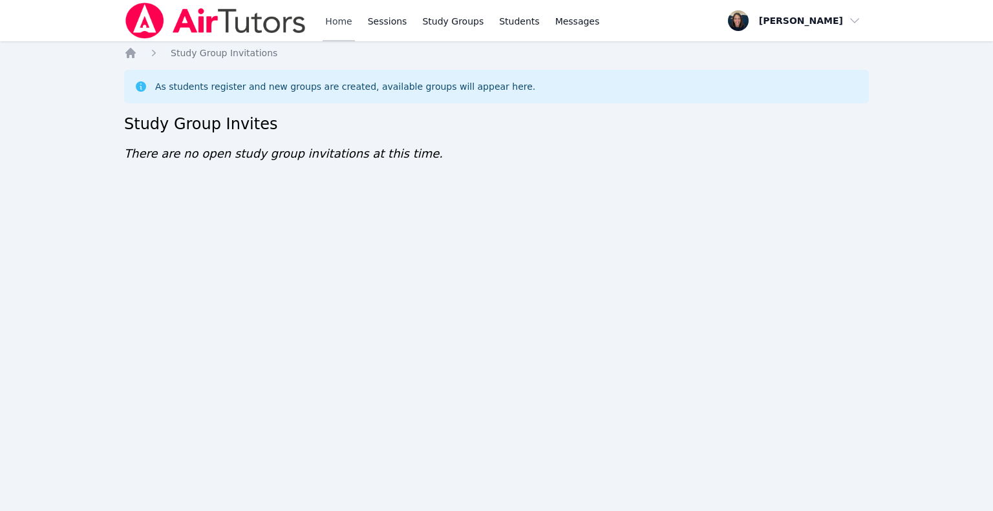
click at [339, 22] on link "Home" at bounding box center [339, 20] width 32 height 41
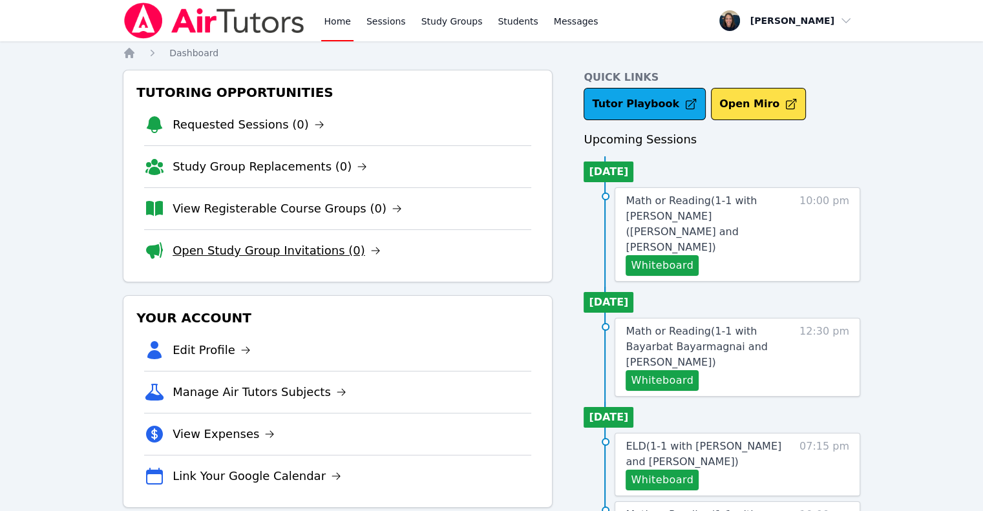
click at [266, 255] on link "Open Study Group Invitations (0)" at bounding box center [277, 251] width 208 height 18
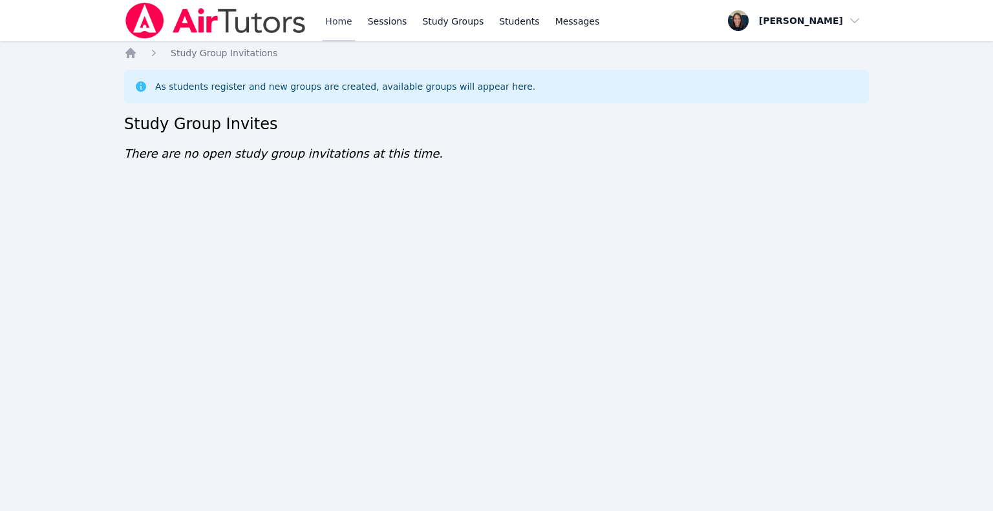
click at [334, 25] on link "Home" at bounding box center [339, 20] width 32 height 41
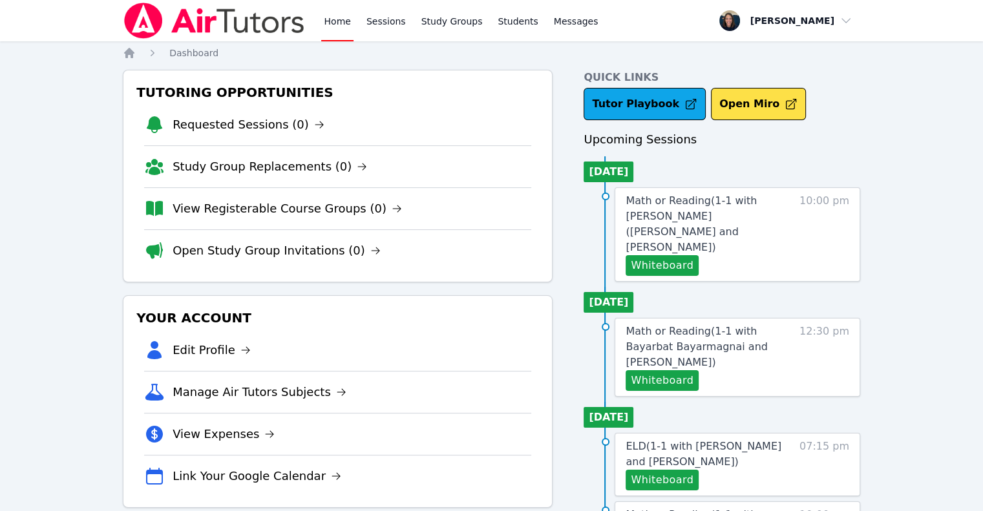
click at [288, 260] on li "Open Study Group Invitations (0)" at bounding box center [337, 250] width 387 height 42
click at [289, 254] on link "Open Study Group Invitations (0)" at bounding box center [277, 251] width 208 height 18
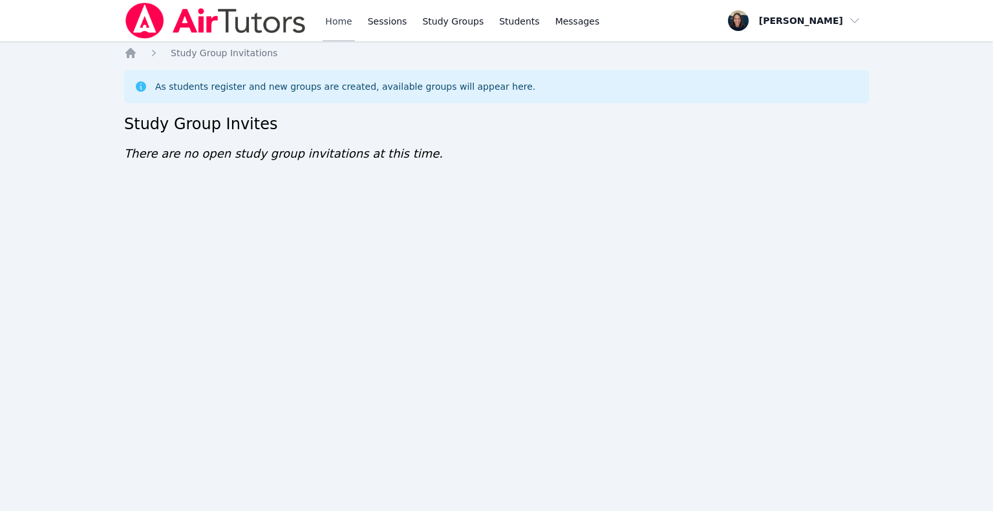
click at [344, 11] on link "Home" at bounding box center [339, 20] width 32 height 41
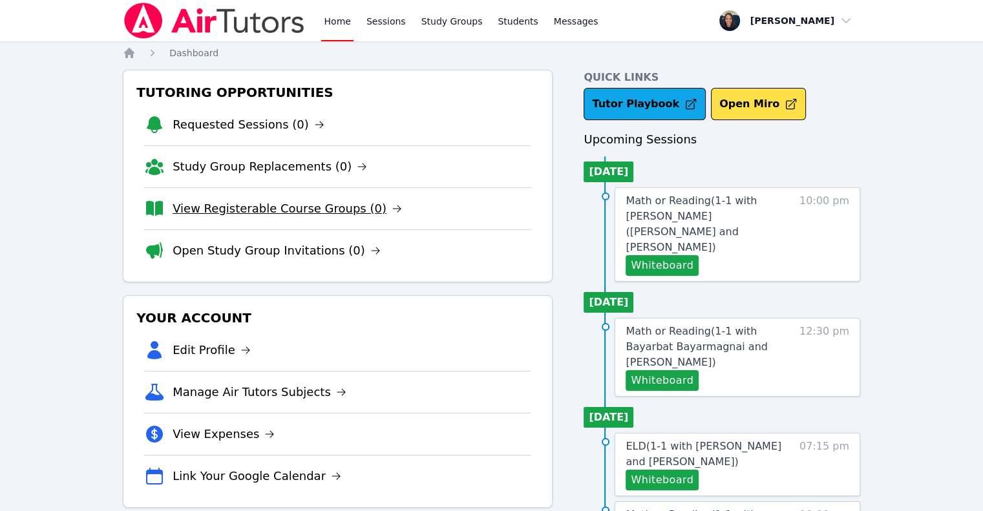
click at [251, 214] on link "View Registerable Course Groups (0)" at bounding box center [287, 209] width 229 height 18
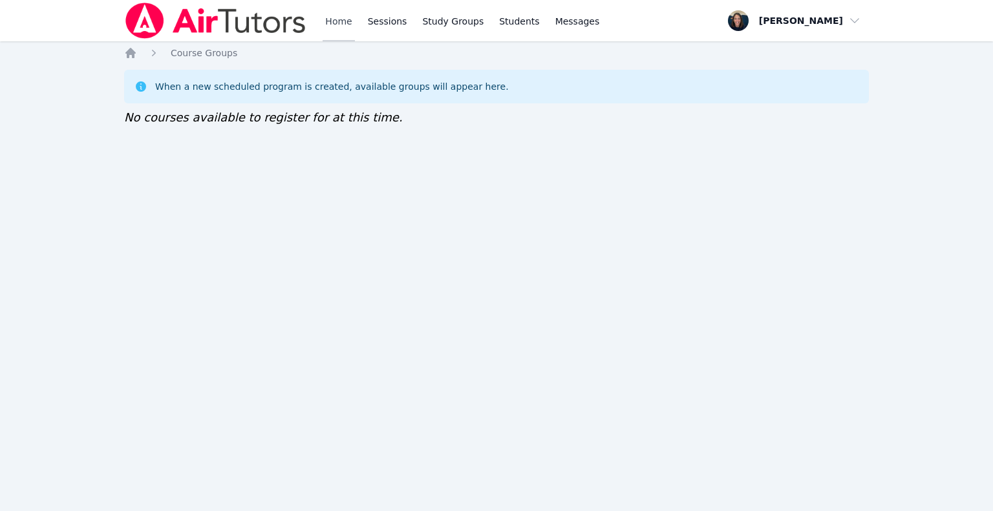
click at [331, 27] on link "Home" at bounding box center [339, 20] width 32 height 41
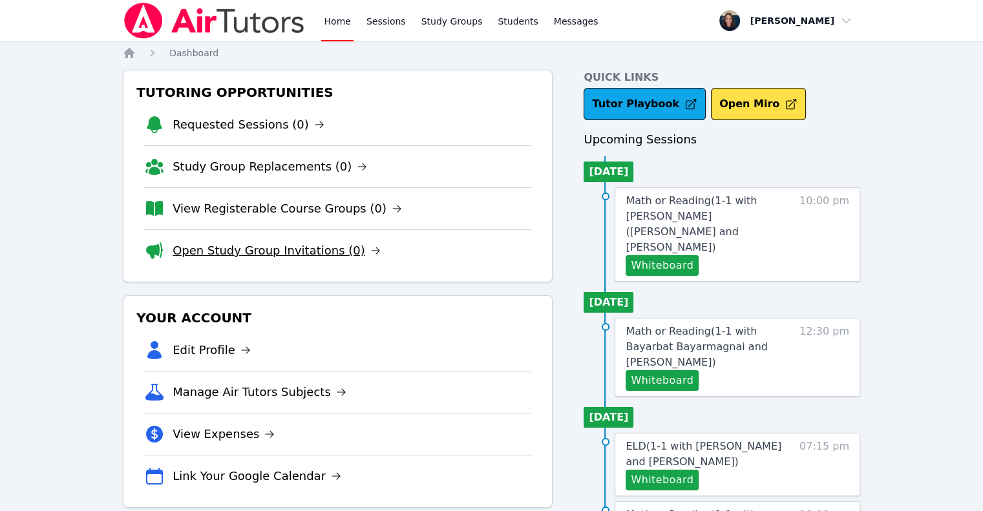
click at [252, 253] on link "Open Study Group Invitations (0)" at bounding box center [277, 251] width 208 height 18
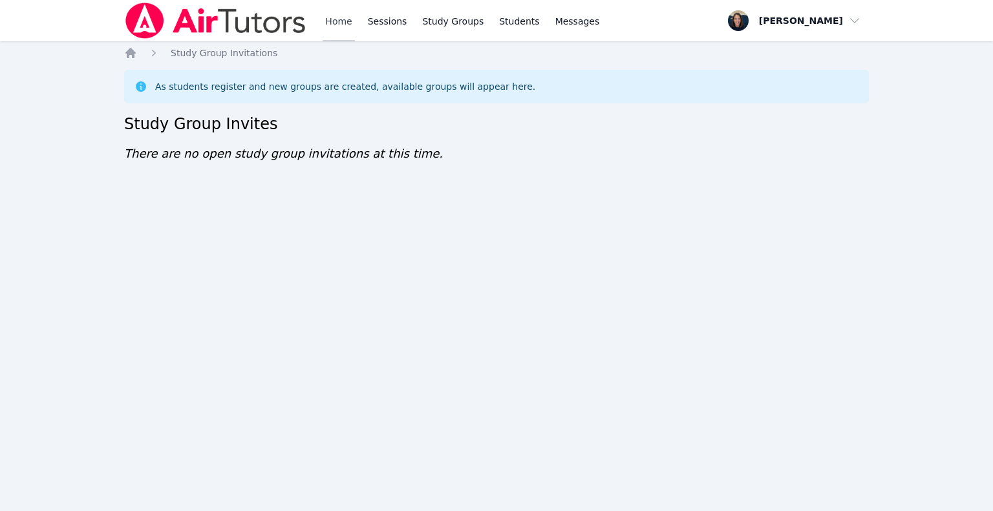
click at [343, 23] on link "Home" at bounding box center [339, 20] width 32 height 41
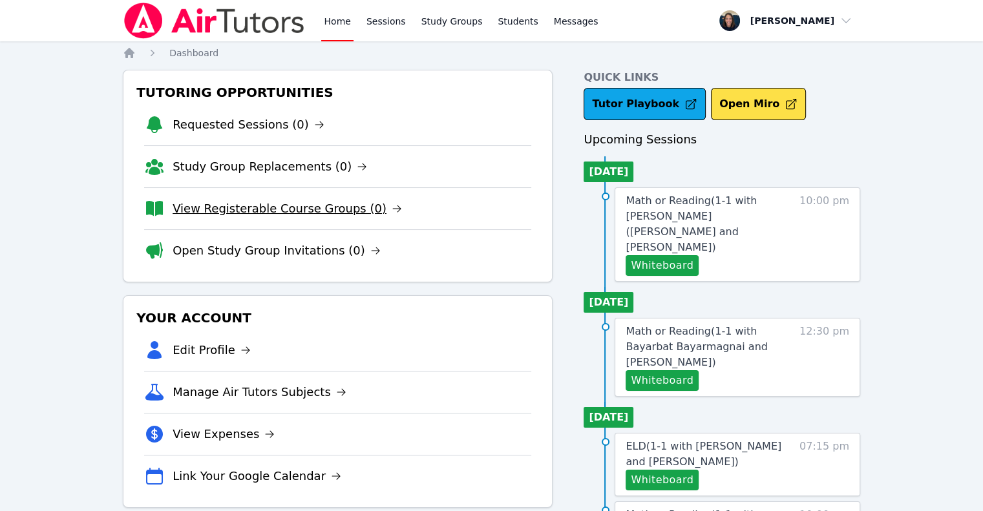
click at [268, 204] on link "View Registerable Course Groups (0)" at bounding box center [287, 209] width 229 height 18
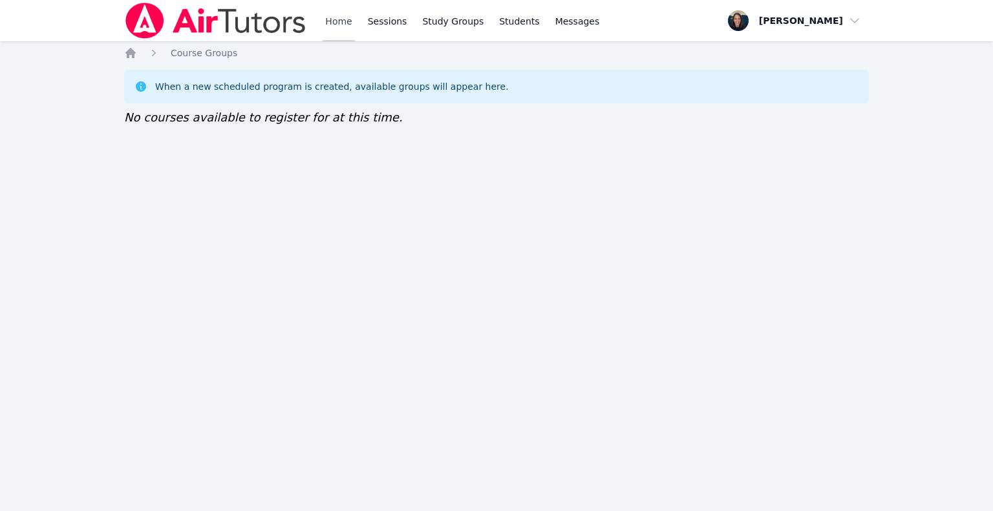
click at [329, 28] on link "Home" at bounding box center [339, 20] width 32 height 41
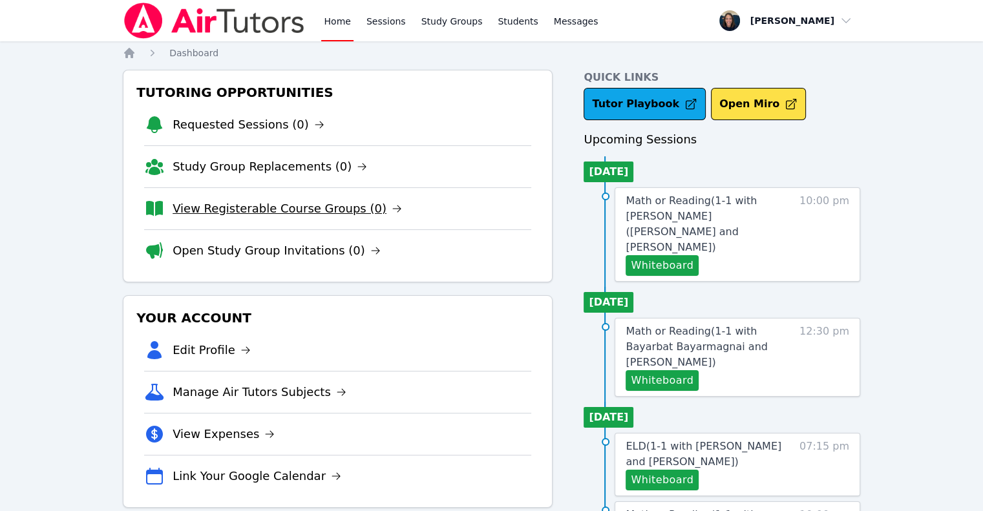
click at [237, 207] on link "View Registerable Course Groups (0)" at bounding box center [287, 209] width 229 height 18
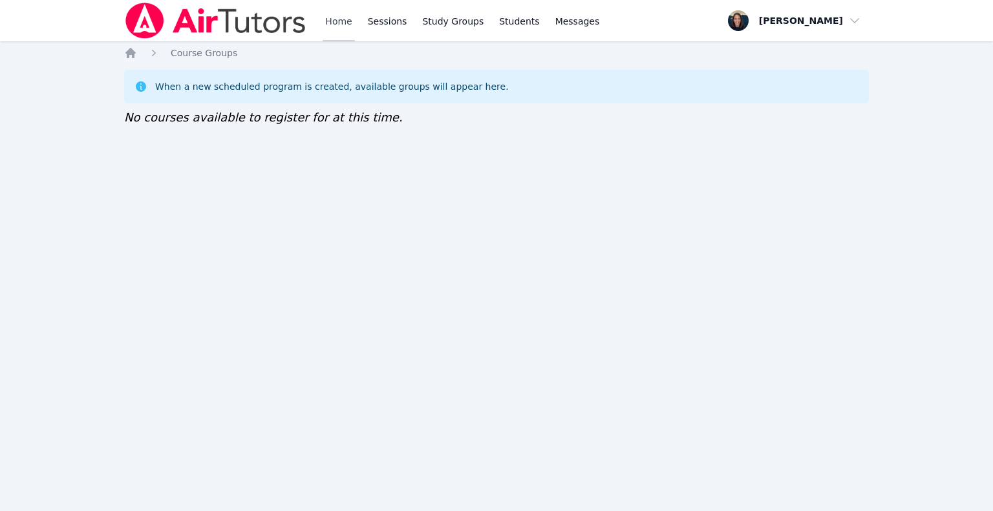
click at [327, 26] on link "Home" at bounding box center [339, 20] width 32 height 41
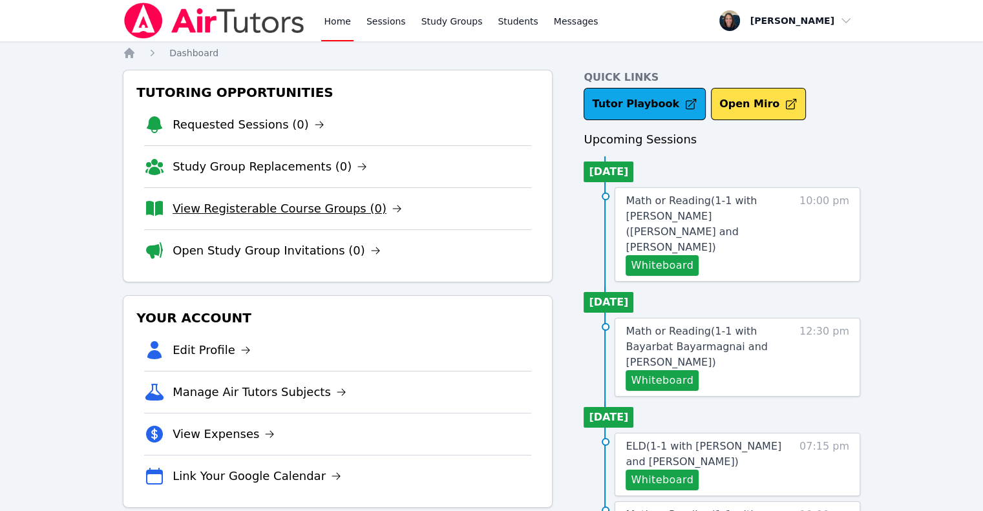
click at [335, 209] on link "View Registerable Course Groups (0)" at bounding box center [287, 209] width 229 height 18
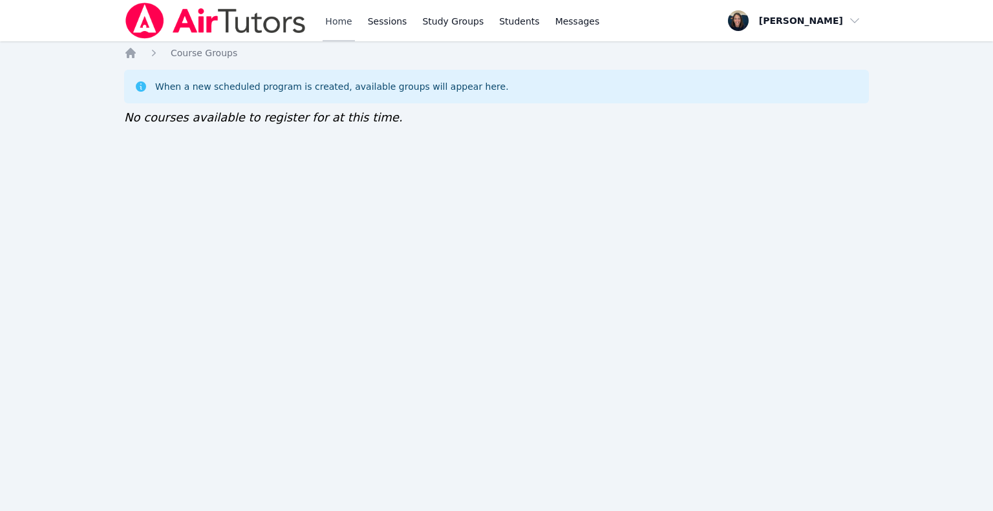
click at [341, 25] on link "Home" at bounding box center [339, 20] width 32 height 41
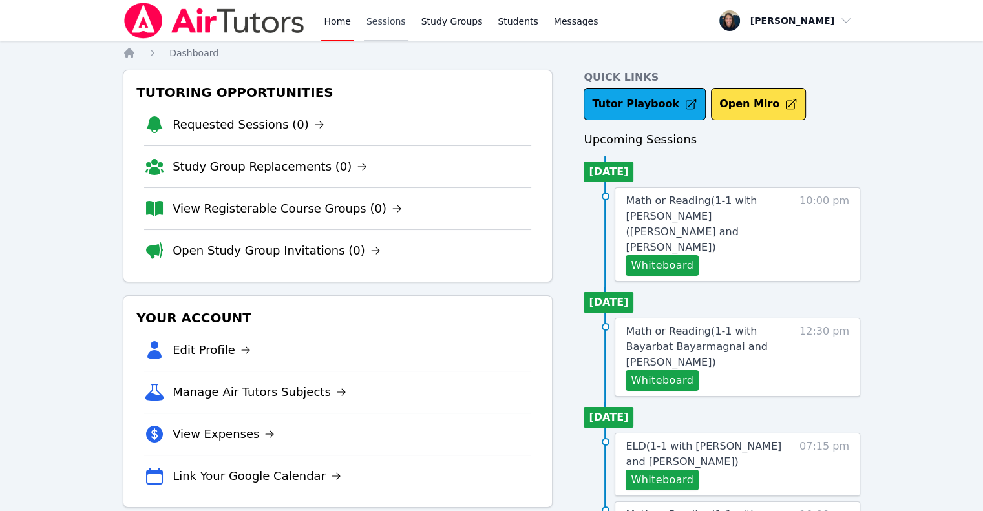
click at [382, 23] on link "Sessions" at bounding box center [386, 20] width 45 height 41
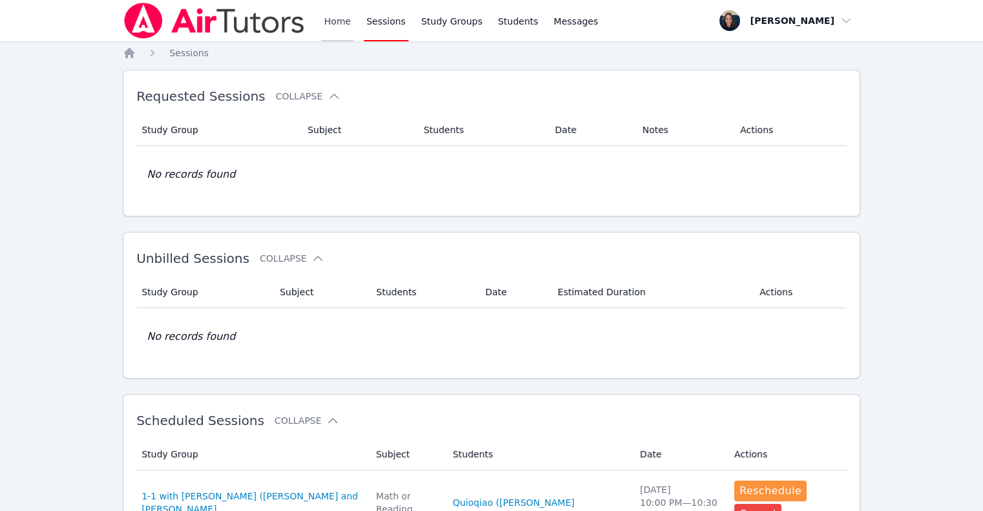
click at [343, 25] on link "Home" at bounding box center [337, 20] width 32 height 41
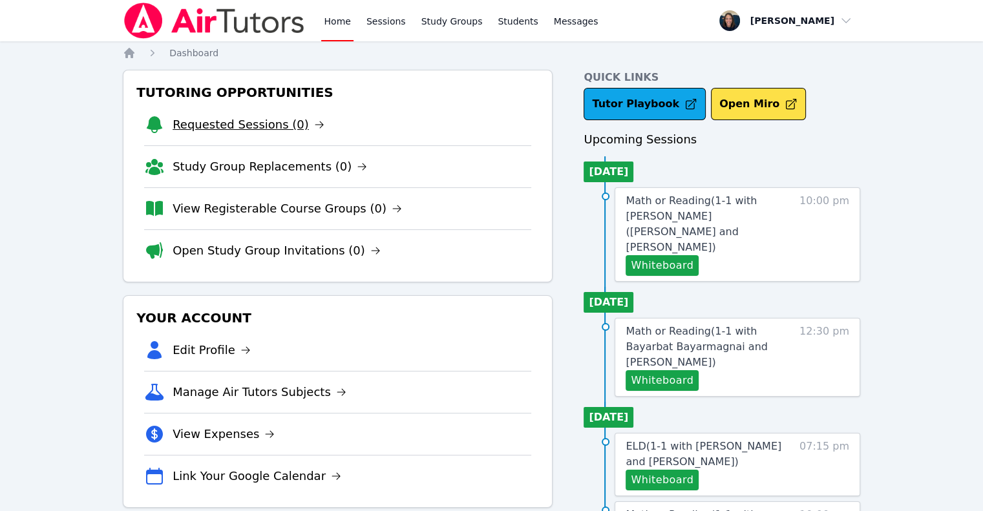
click at [248, 122] on link "Requested Sessions (0)" at bounding box center [249, 125] width 152 height 18
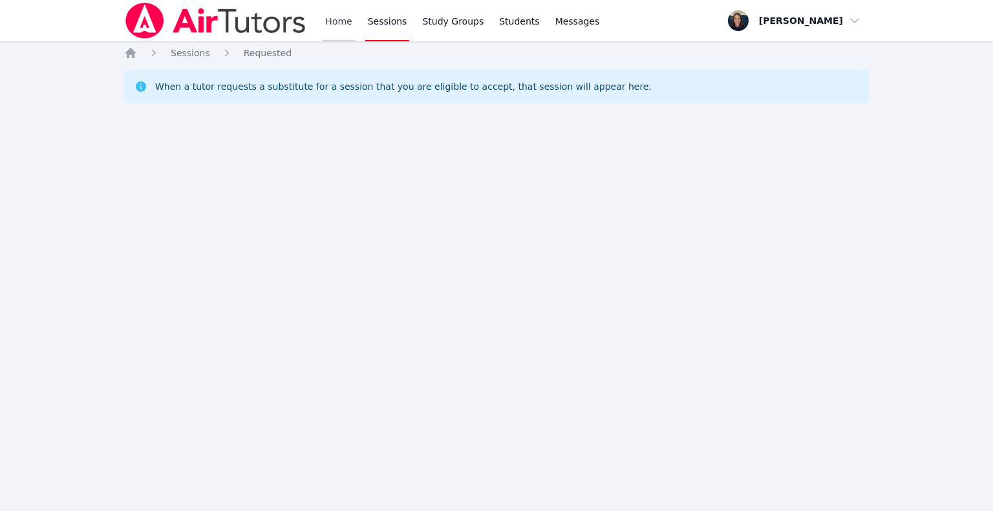
click at [333, 24] on link "Home" at bounding box center [339, 20] width 32 height 41
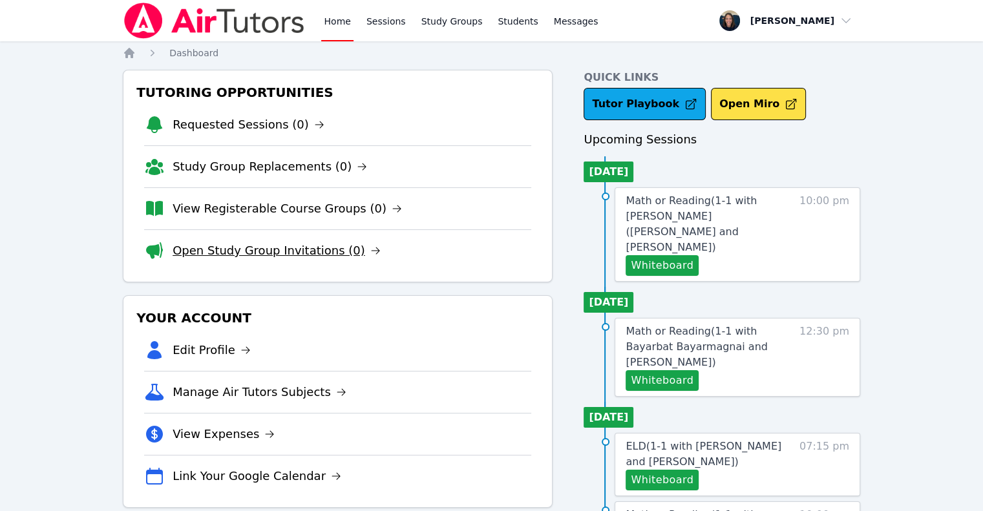
click at [280, 242] on link "Open Study Group Invitations (0)" at bounding box center [277, 251] width 208 height 18
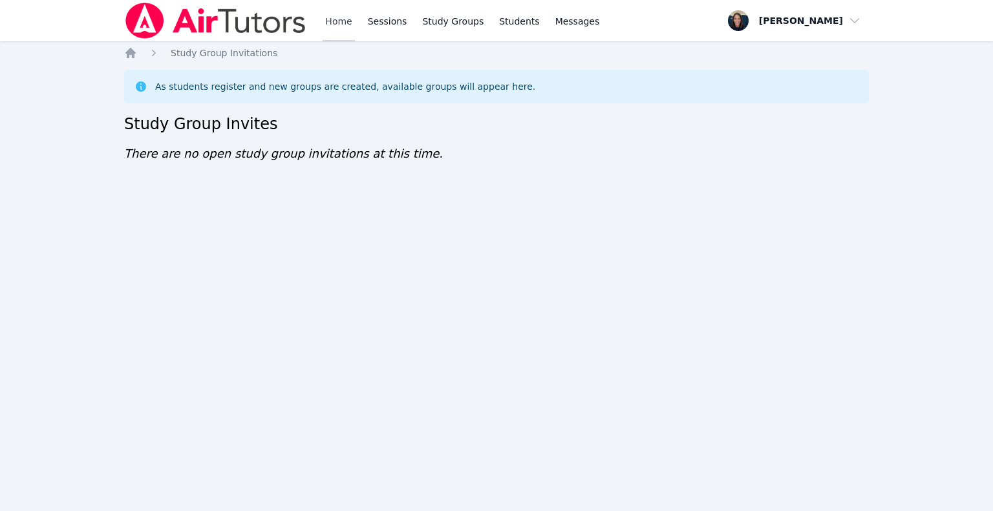
click at [343, 29] on link "Home" at bounding box center [339, 20] width 32 height 41
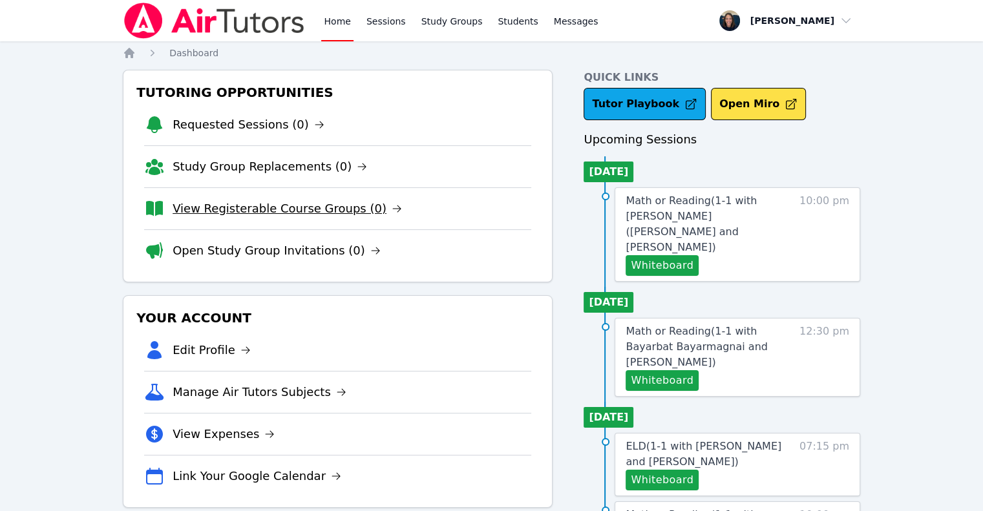
click at [263, 212] on link "View Registerable Course Groups (0)" at bounding box center [287, 209] width 229 height 18
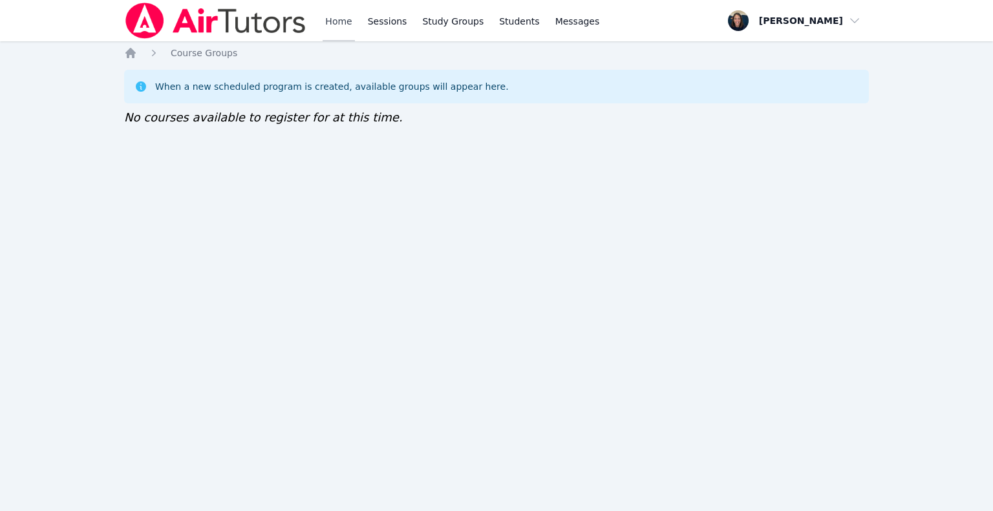
click at [328, 25] on link "Home" at bounding box center [339, 20] width 32 height 41
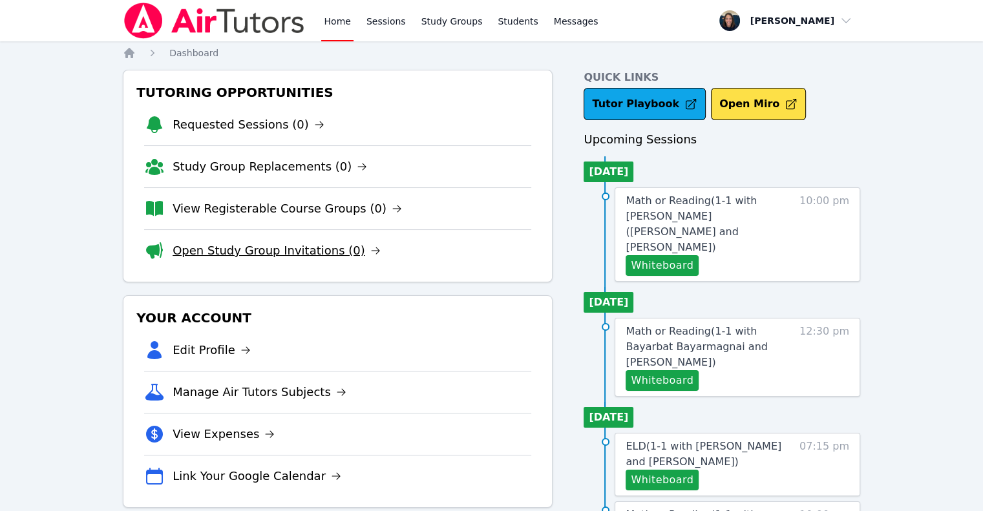
click at [209, 246] on link "Open Study Group Invitations (0)" at bounding box center [277, 251] width 208 height 18
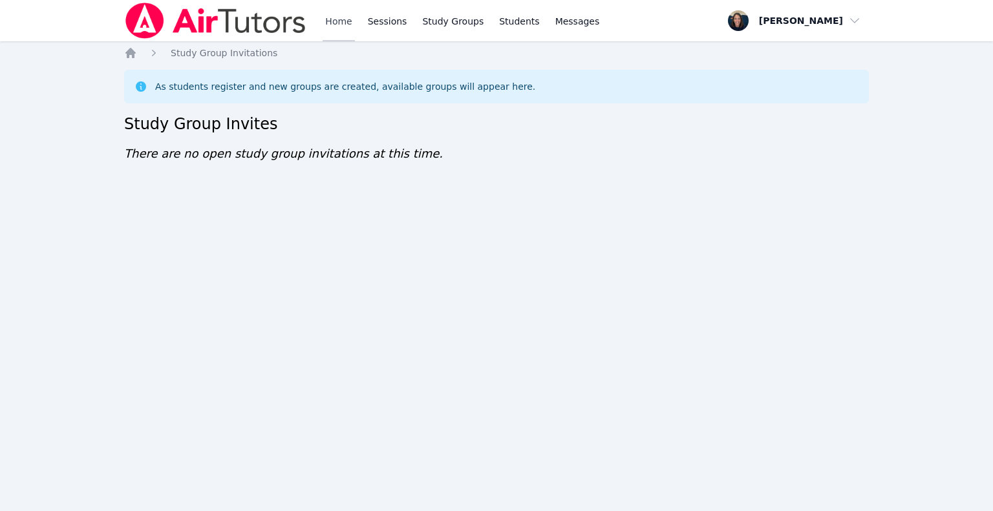
click at [351, 20] on link "Home" at bounding box center [339, 20] width 32 height 41
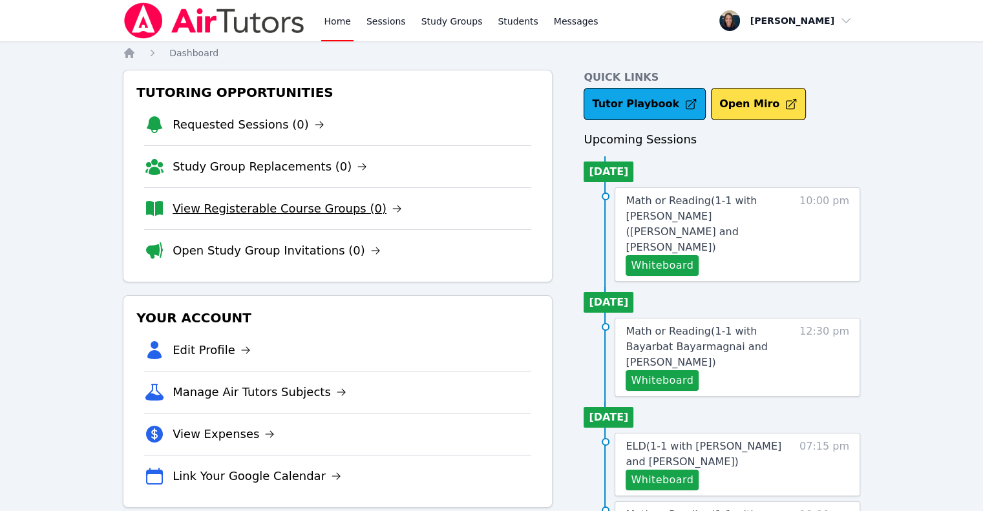
click at [272, 206] on link "View Registerable Course Groups (0)" at bounding box center [287, 209] width 229 height 18
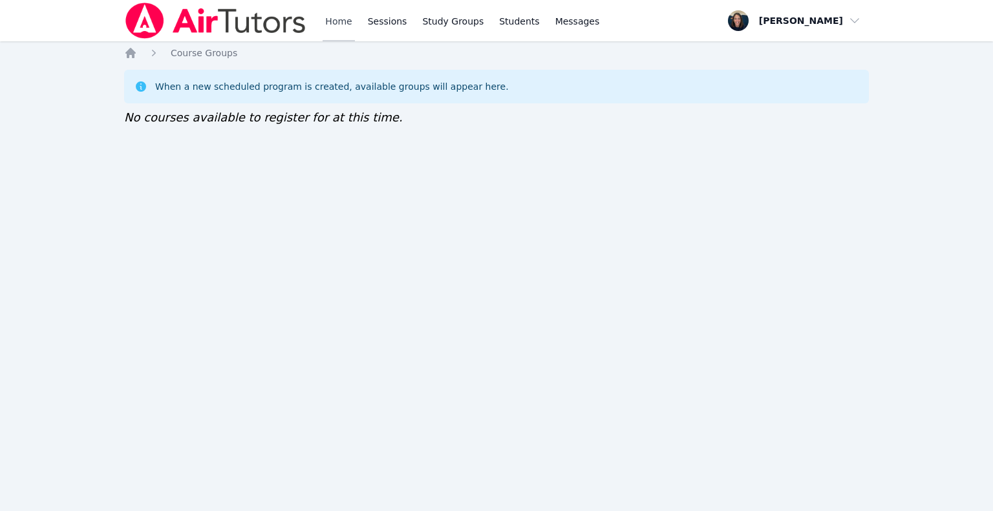
click at [346, 26] on link "Home" at bounding box center [339, 20] width 32 height 41
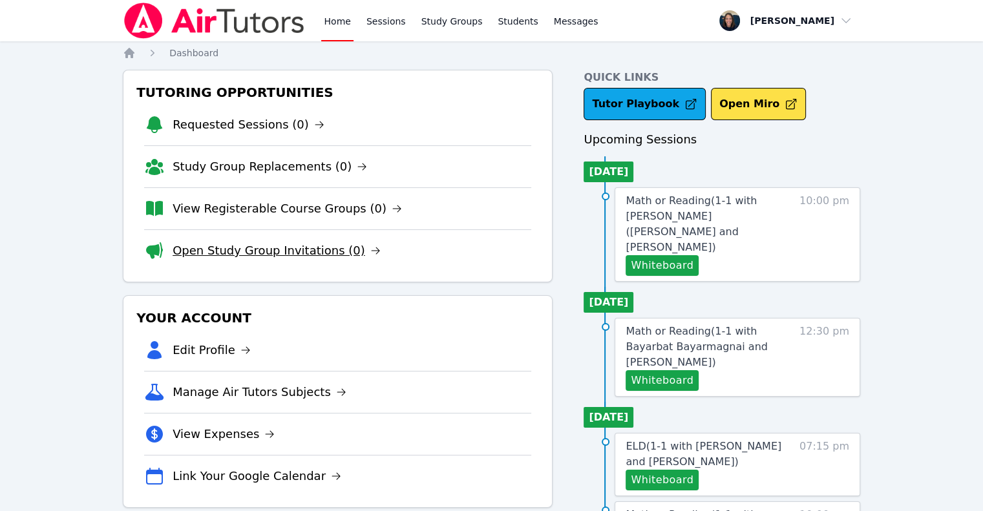
click at [284, 255] on link "Open Study Group Invitations (0)" at bounding box center [277, 251] width 208 height 18
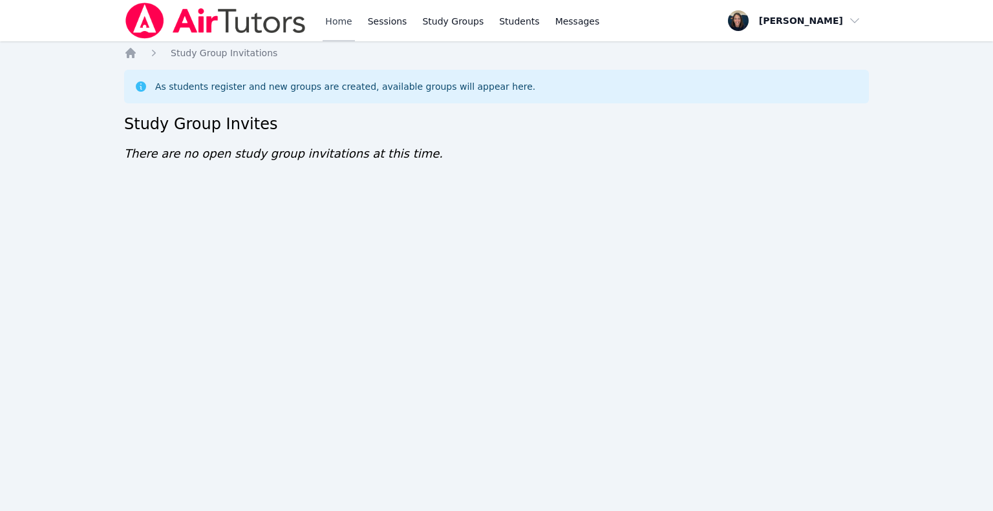
click at [336, 30] on link "Home" at bounding box center [339, 20] width 32 height 41
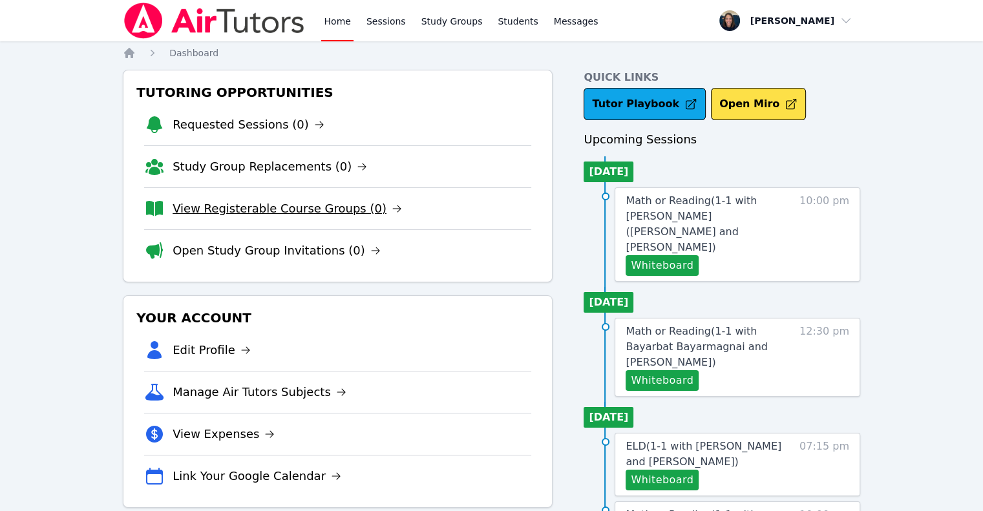
click at [276, 213] on link "View Registerable Course Groups (0)" at bounding box center [287, 209] width 229 height 18
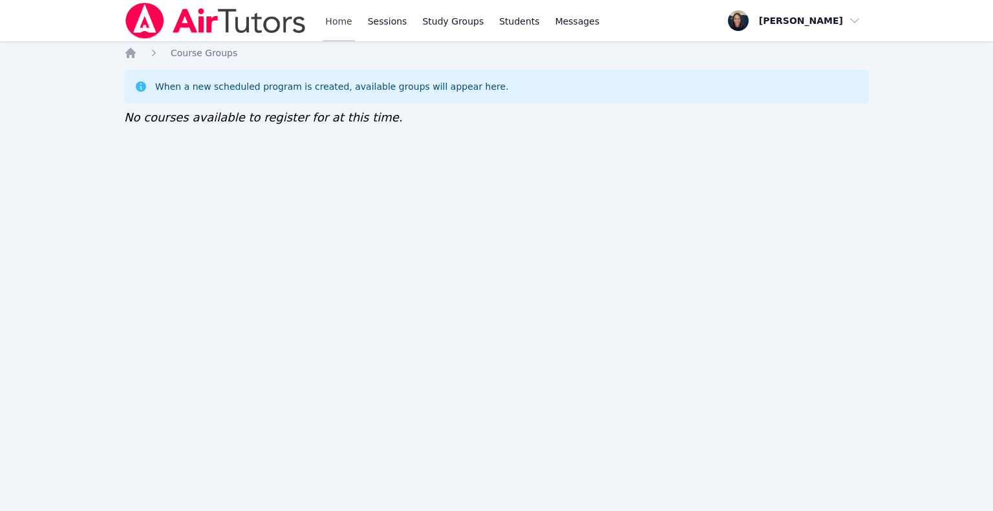
click at [338, 16] on link "Home" at bounding box center [339, 20] width 32 height 41
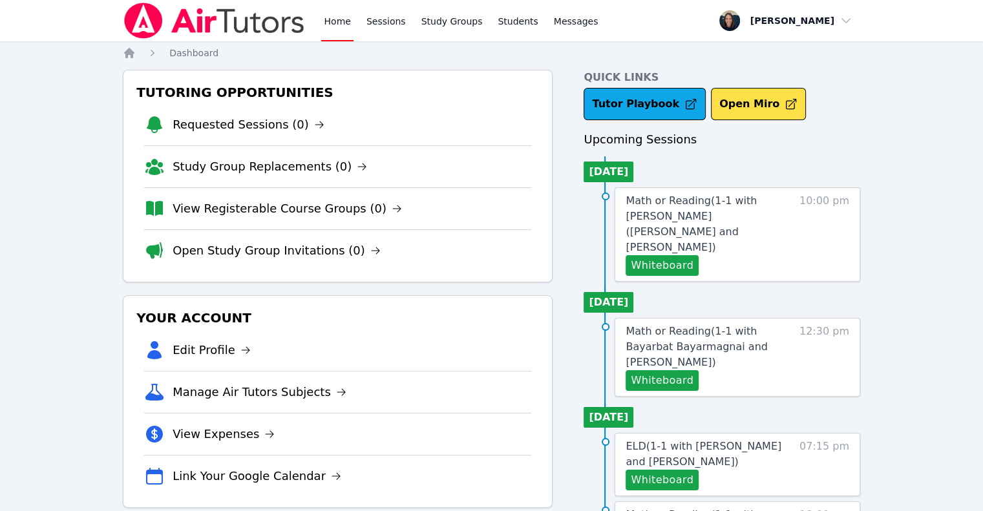
click at [264, 260] on li "Open Study Group Invitations (0)" at bounding box center [337, 250] width 387 height 42
click at [223, 253] on link "Open Study Group Invitations (0)" at bounding box center [277, 251] width 208 height 18
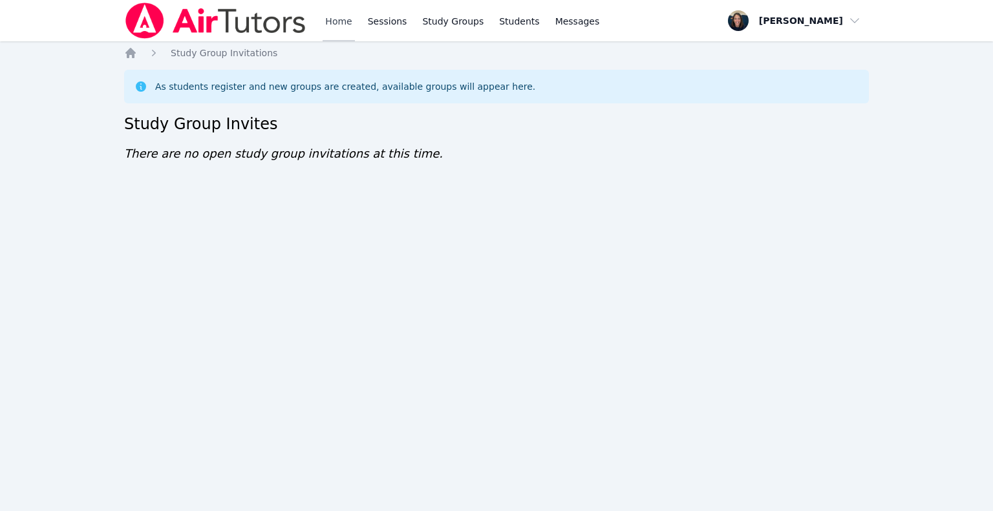
click at [336, 24] on link "Home" at bounding box center [339, 20] width 32 height 41
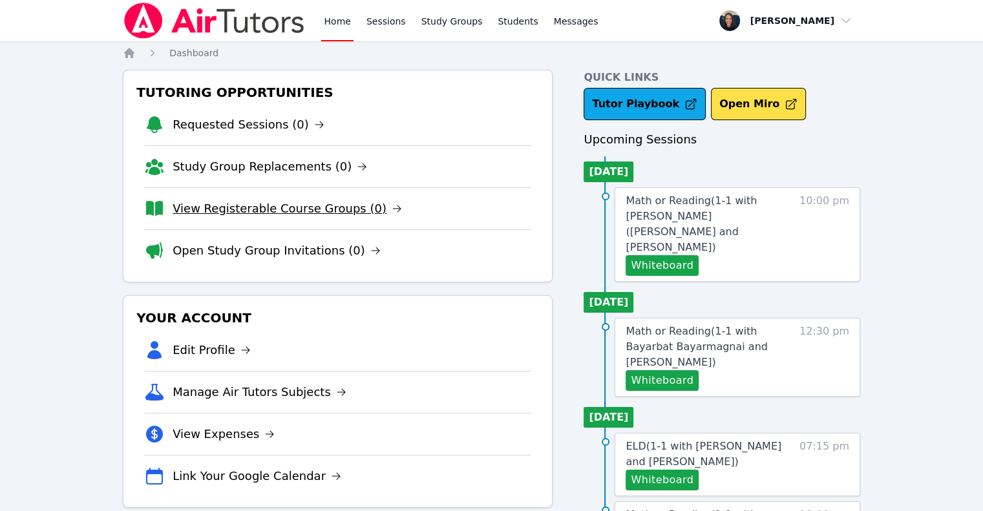
click at [294, 213] on link "View Registerable Course Groups (0)" at bounding box center [287, 209] width 229 height 18
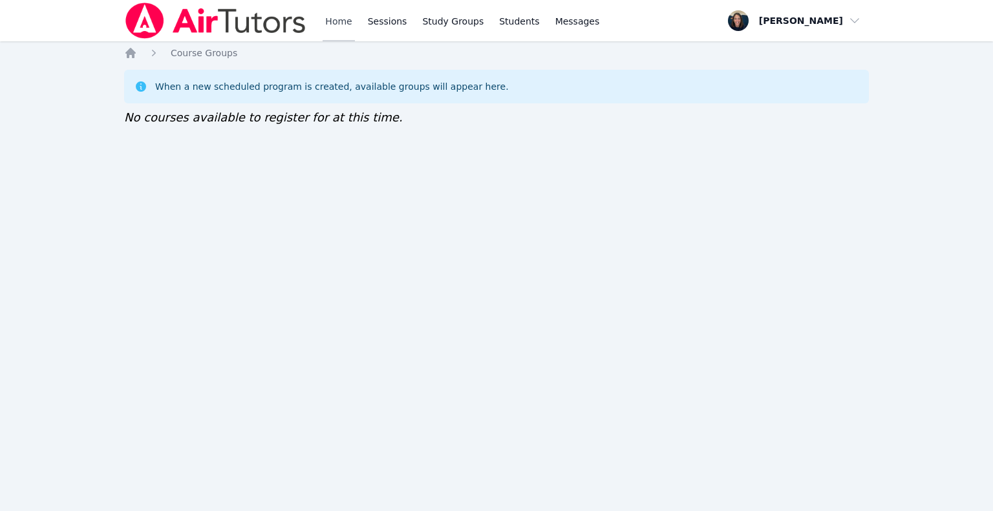
click at [340, 14] on link "Home" at bounding box center [339, 20] width 32 height 41
